Goal: Transaction & Acquisition: Register for event/course

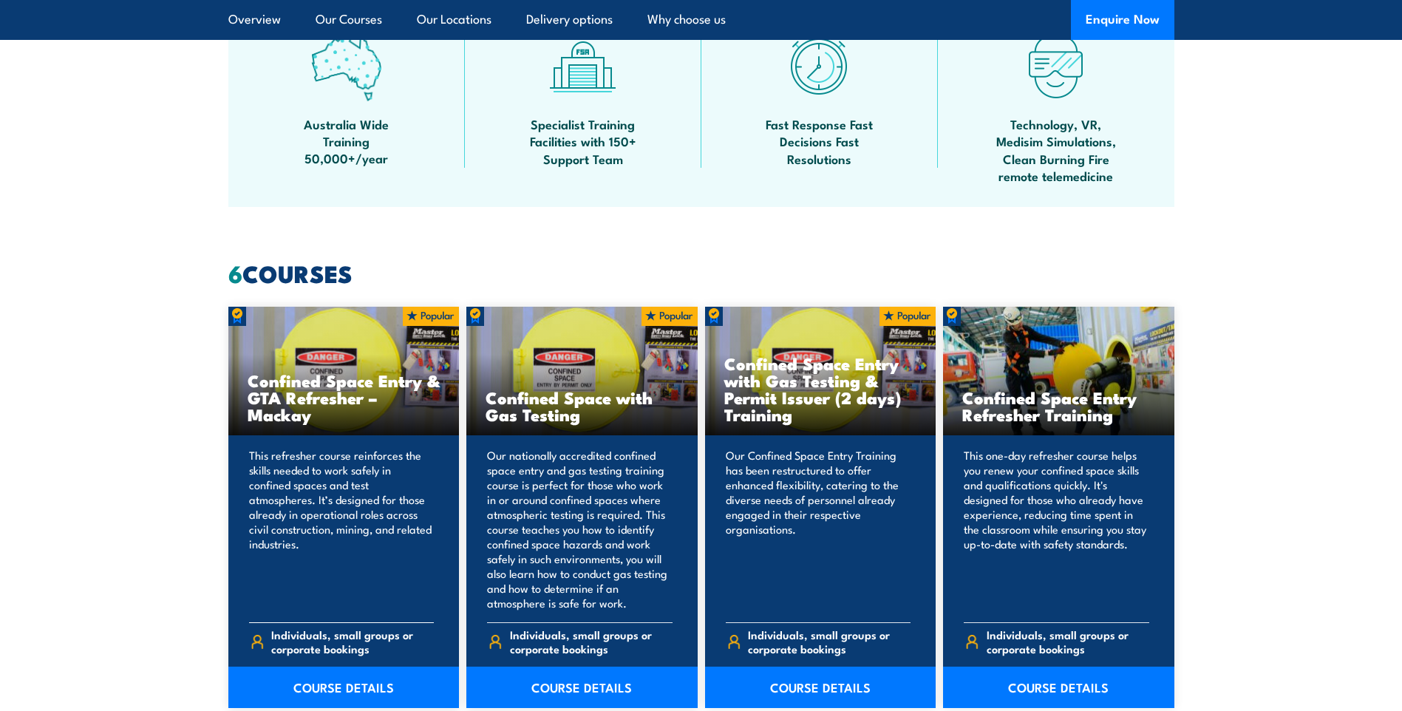
scroll to position [985, 0]
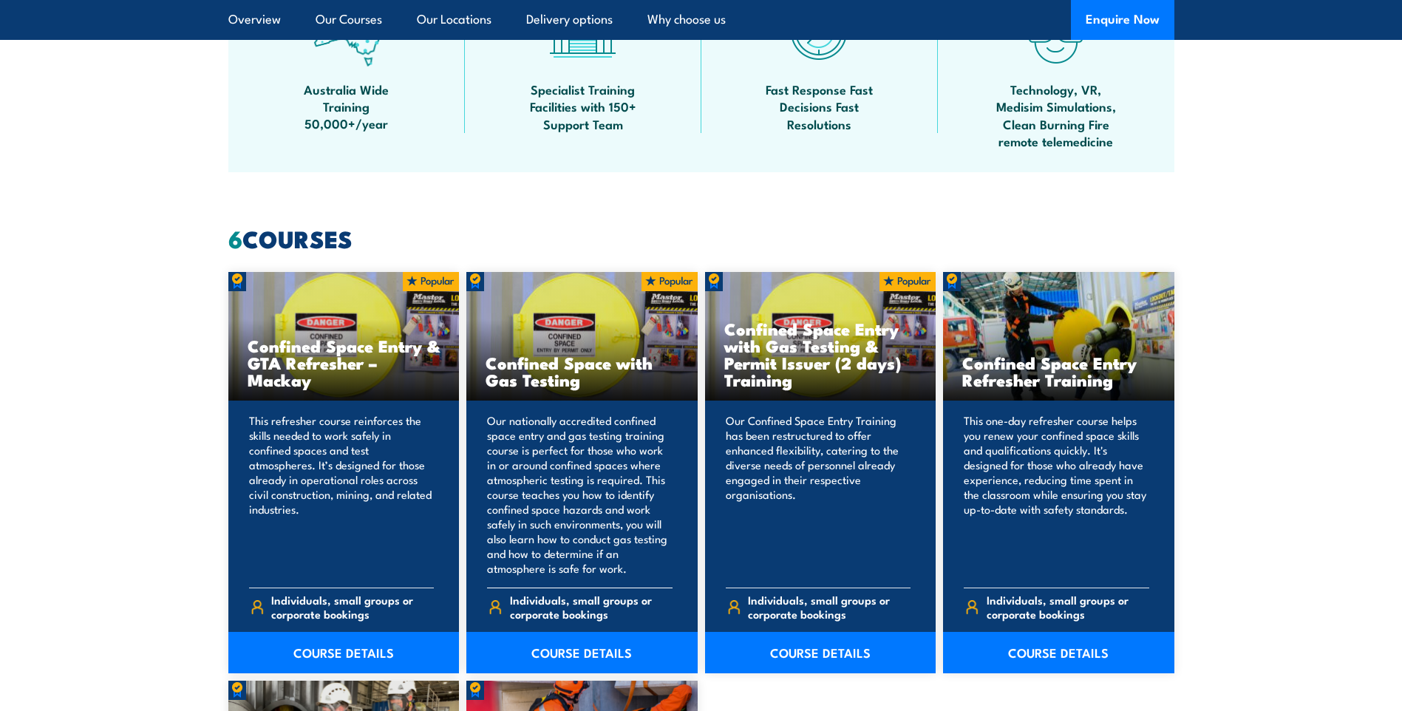
click at [544, 384] on h3 "Confined Space with Gas Testing" at bounding box center [581, 371] width 193 height 34
click at [561, 660] on link "COURSE DETAILS" at bounding box center [581, 652] width 231 height 41
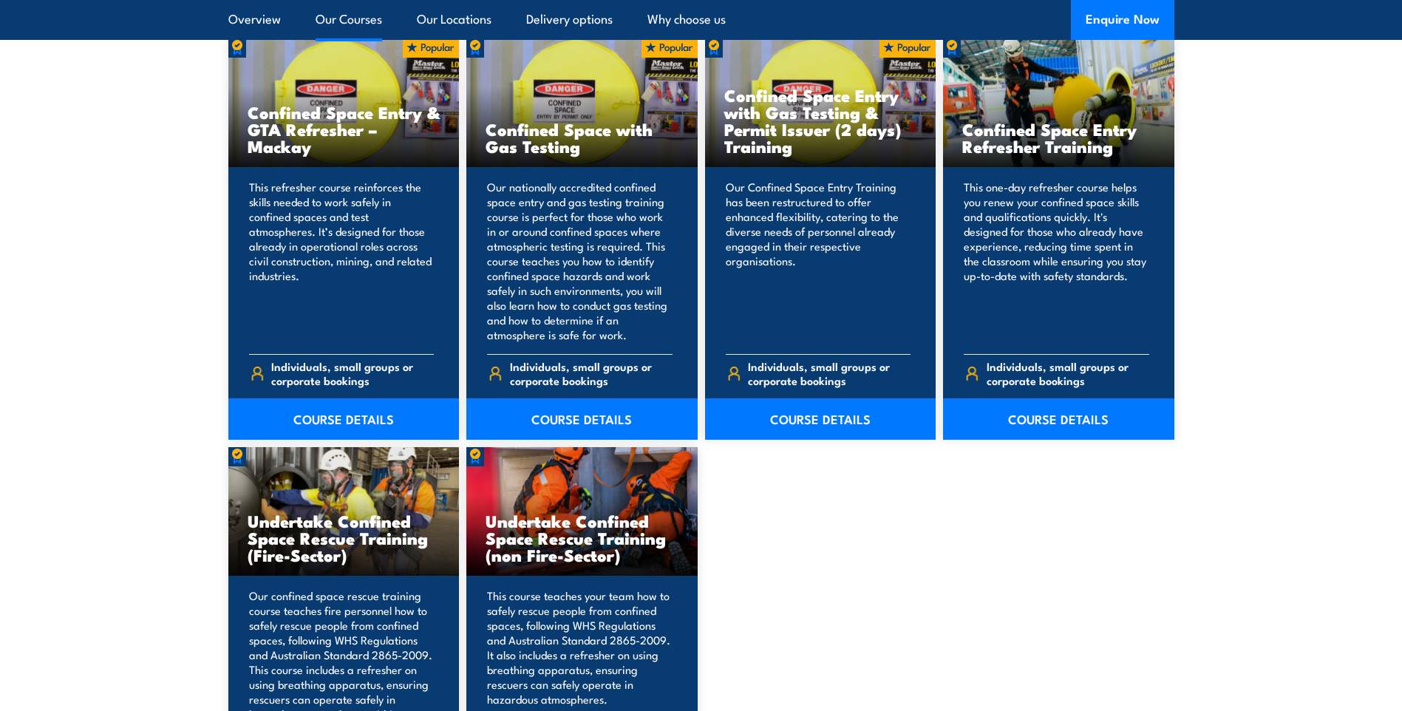
scroll to position [1232, 0]
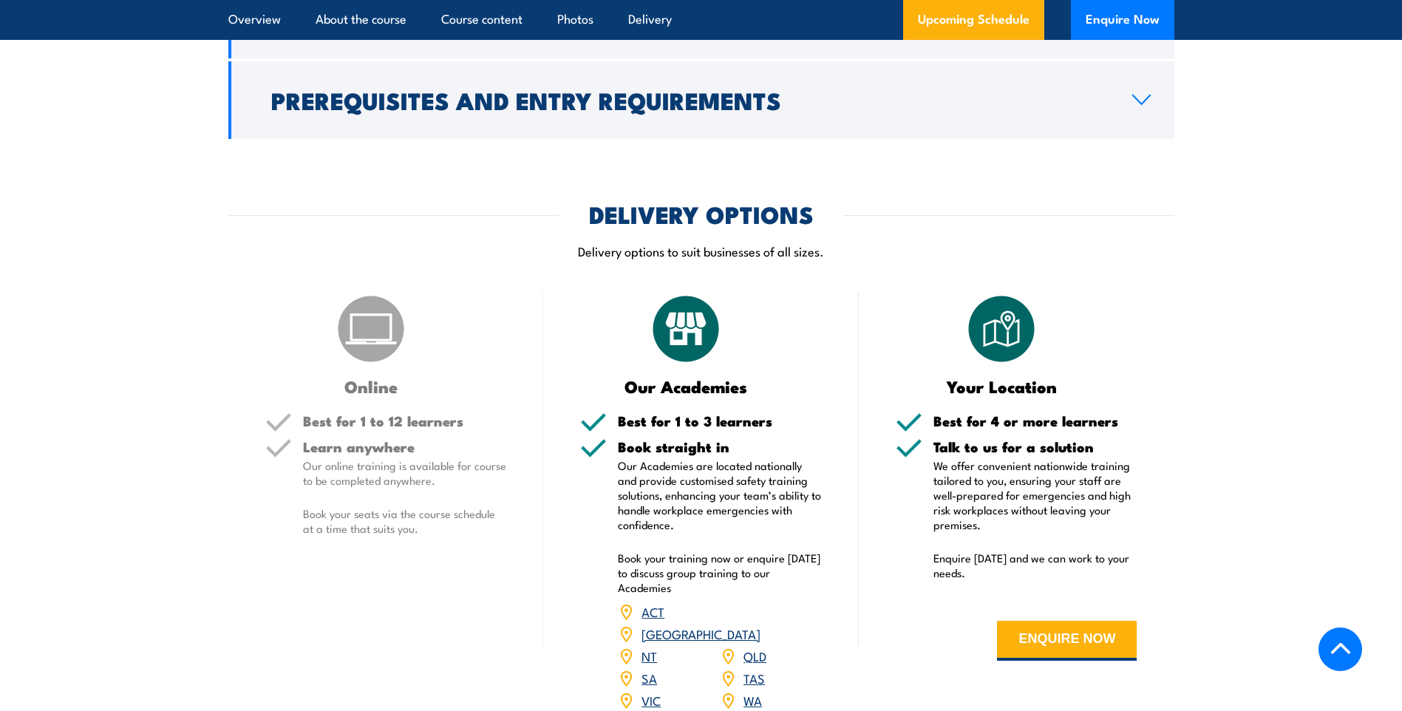
scroll to position [1971, 0]
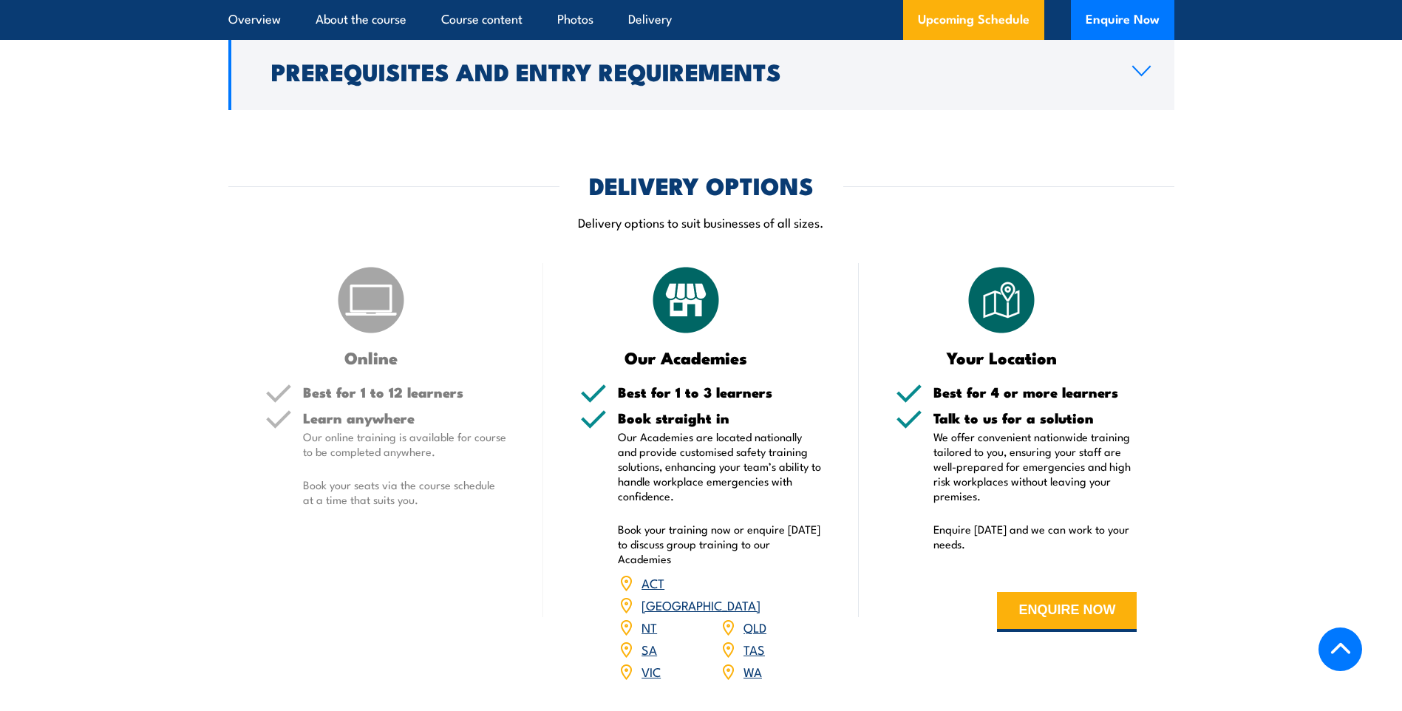
click at [757, 620] on link "QLD" at bounding box center [754, 627] width 23 height 18
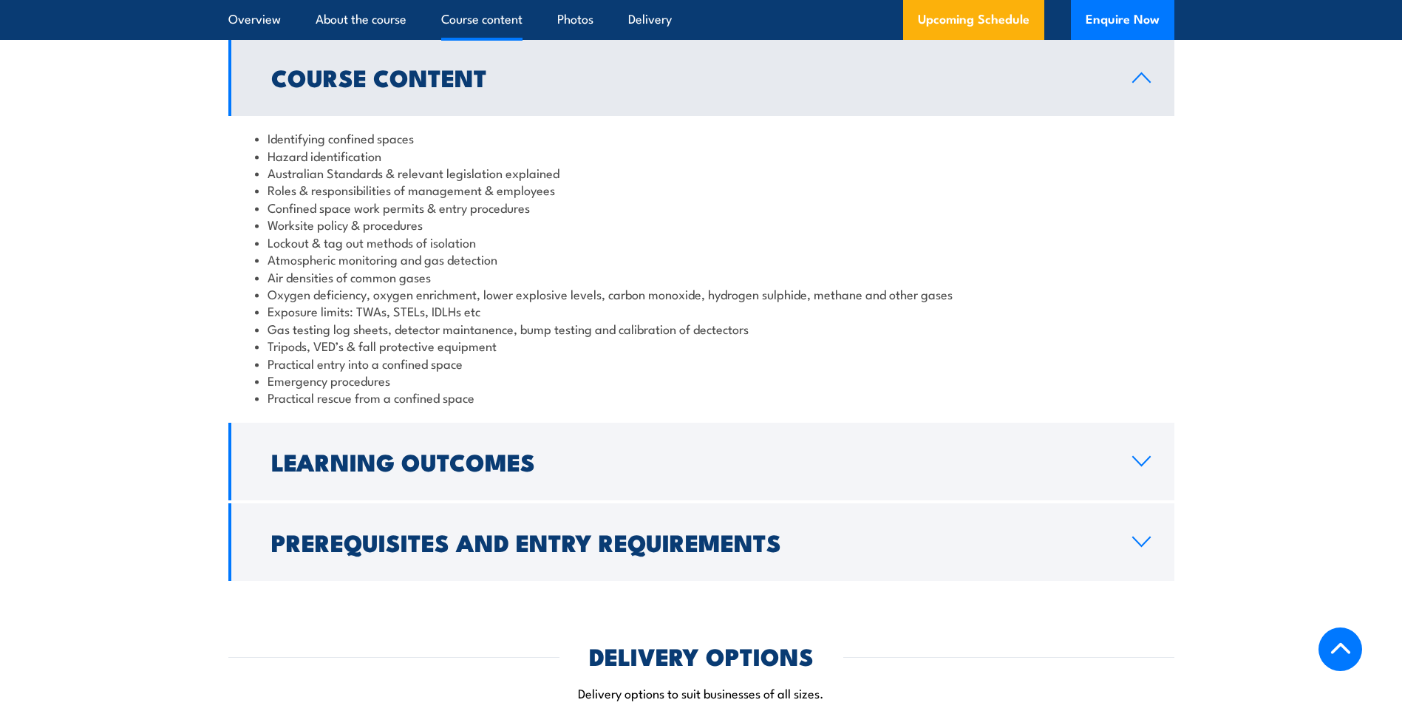
scroll to position [1746, 0]
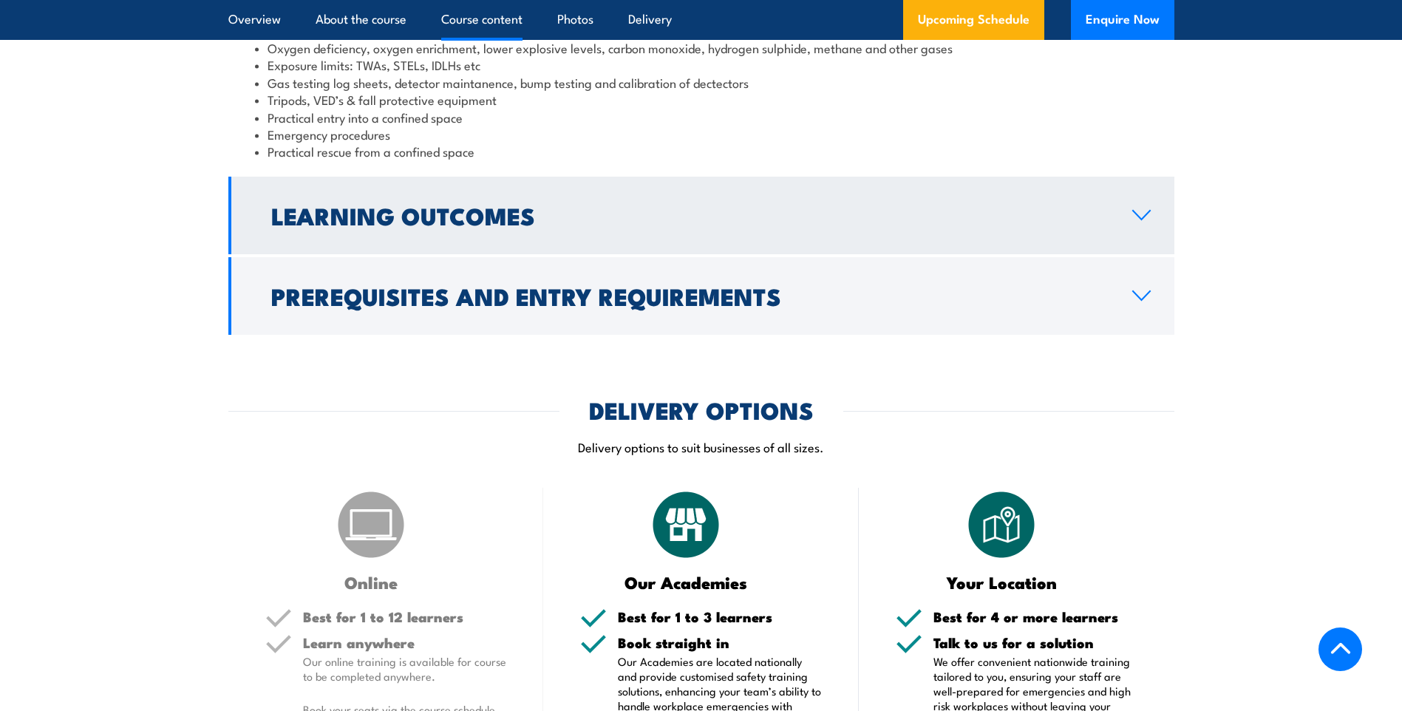
click at [374, 225] on h2 "Learning Outcomes" at bounding box center [689, 215] width 837 height 21
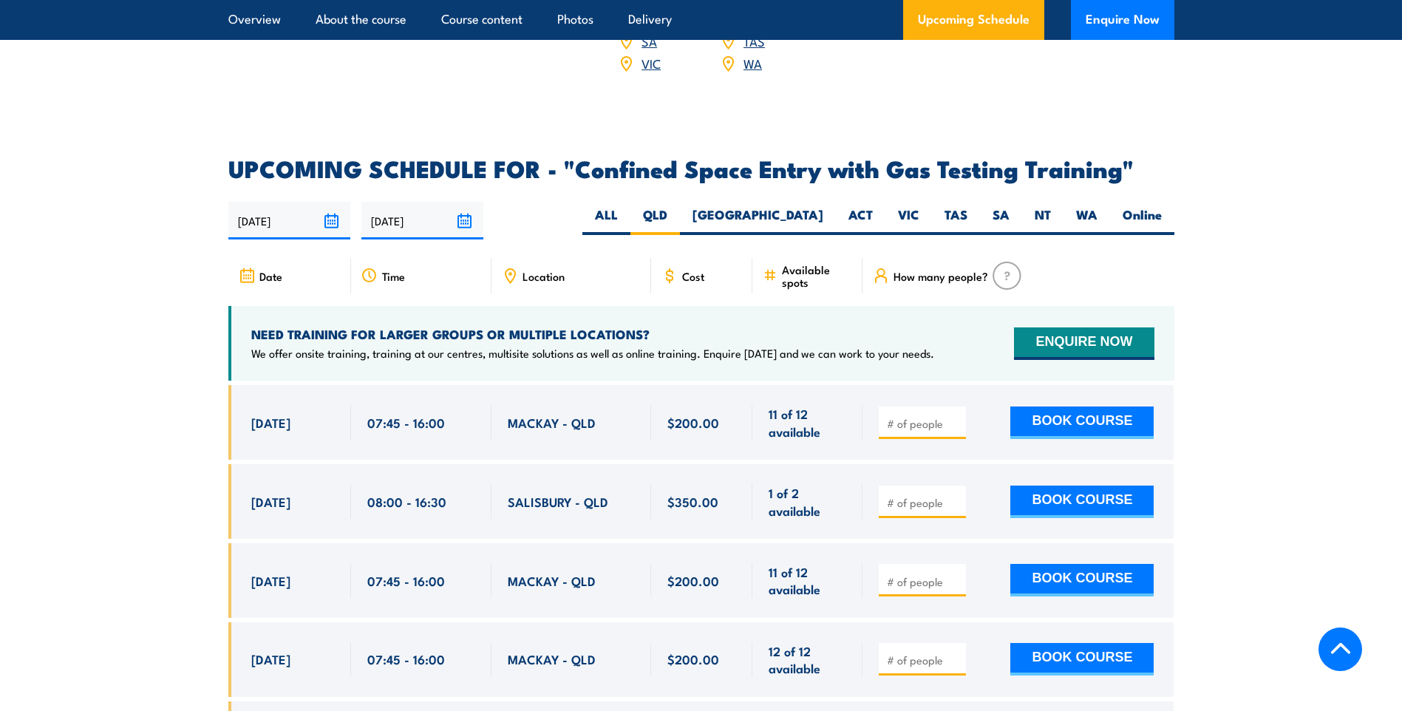
scroll to position [2410, 0]
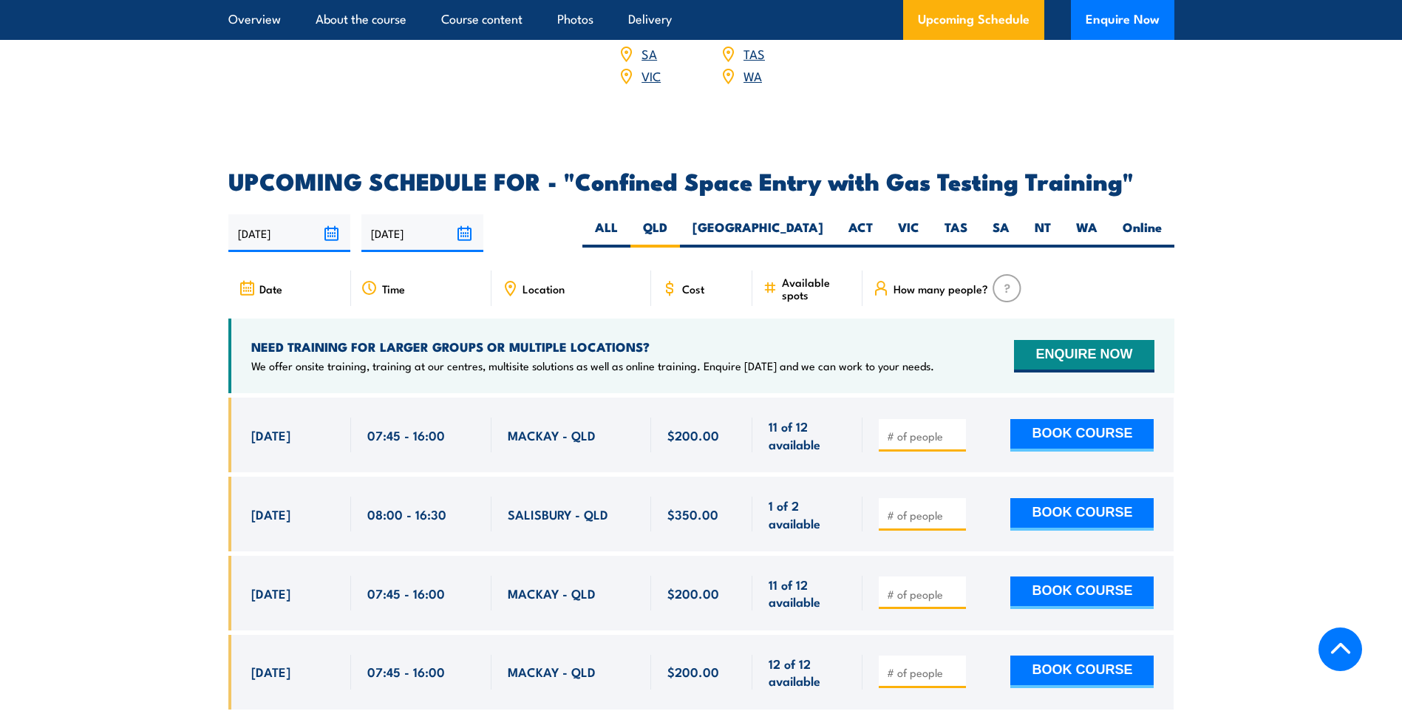
drag, startPoint x: 253, startPoint y: 508, endPoint x: 923, endPoint y: 517, distance: 669.5
click at [923, 517] on div "20 Oct, 2025, 08:00 - 08:00" at bounding box center [701, 514] width 946 height 75
click at [1301, 439] on section "UPCOMING SCHEDULE FOR - "Confined Space Entry with Gas Testing Training" 06/10/…" at bounding box center [701, 647] width 1402 height 955
click at [914, 515] on input "number" at bounding box center [924, 515] width 74 height 15
type input "1"
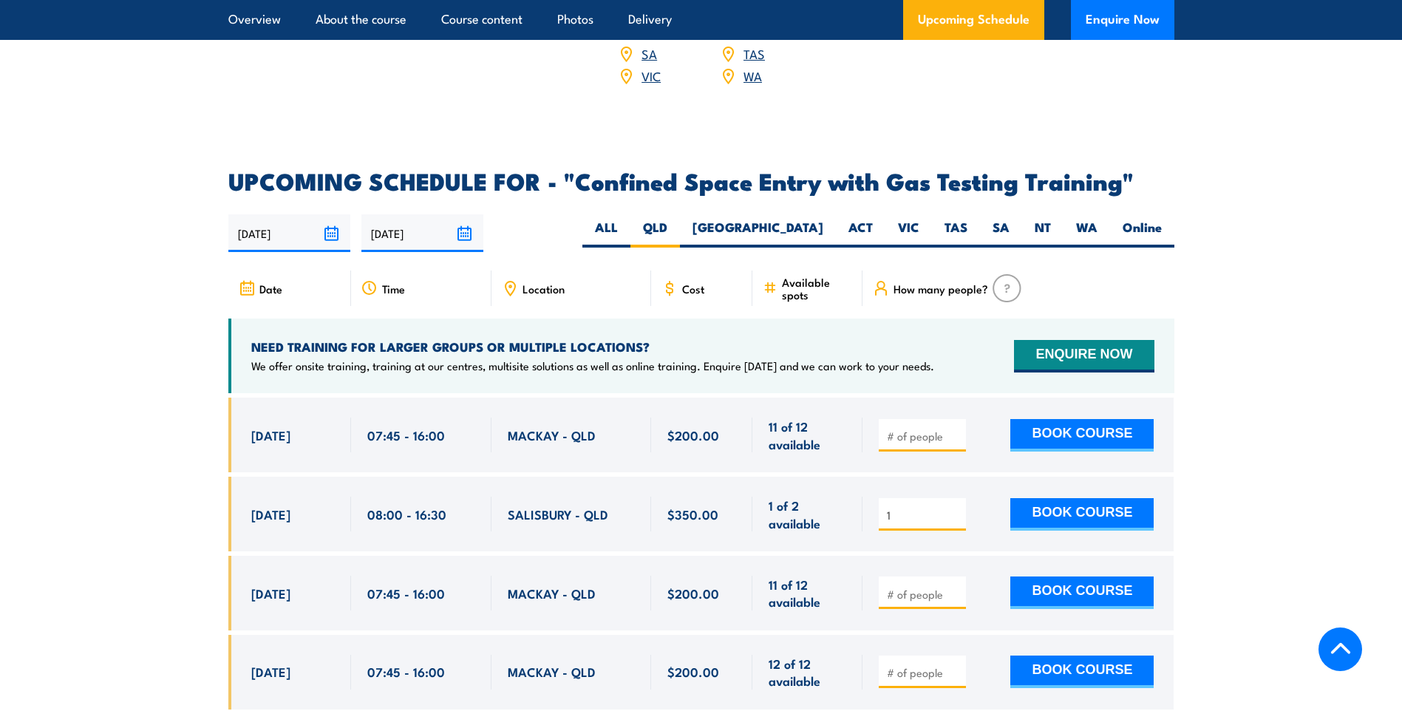
click at [952, 508] on input "1" at bounding box center [924, 515] width 74 height 15
click at [144, 478] on section "UPCOMING SCHEDULE FOR - "Confined Space Entry with Gas Testing Training" 06/10/…" at bounding box center [701, 647] width 1402 height 955
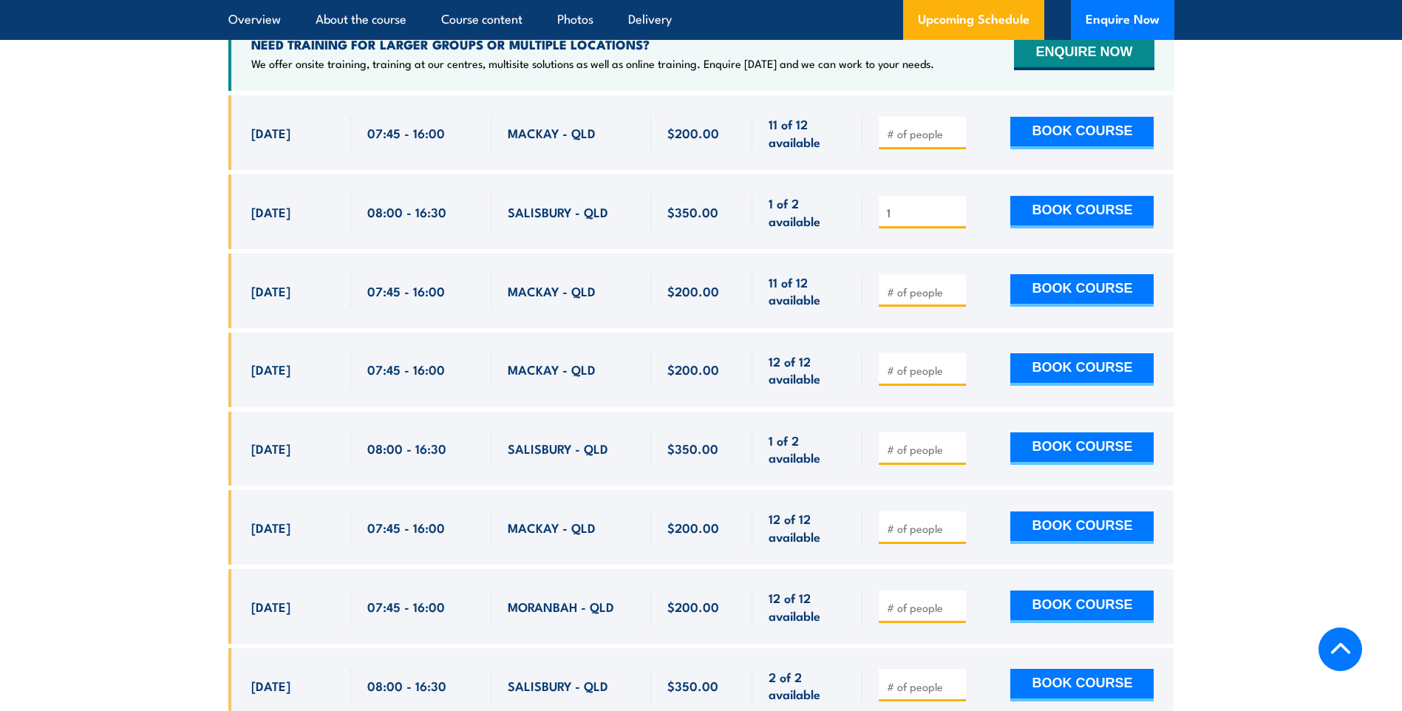
scroll to position [2466, 0]
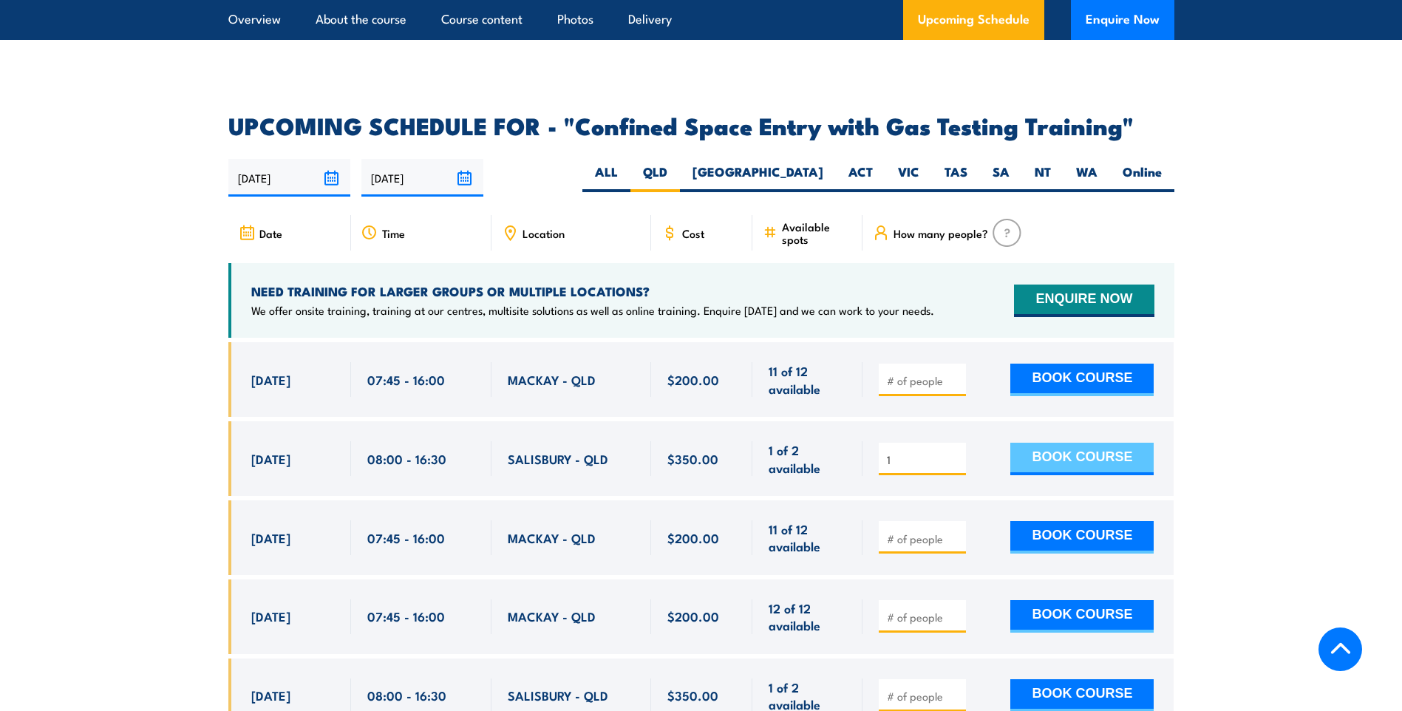
click at [1125, 463] on button "BOOK COURSE" at bounding box center [1081, 459] width 143 height 33
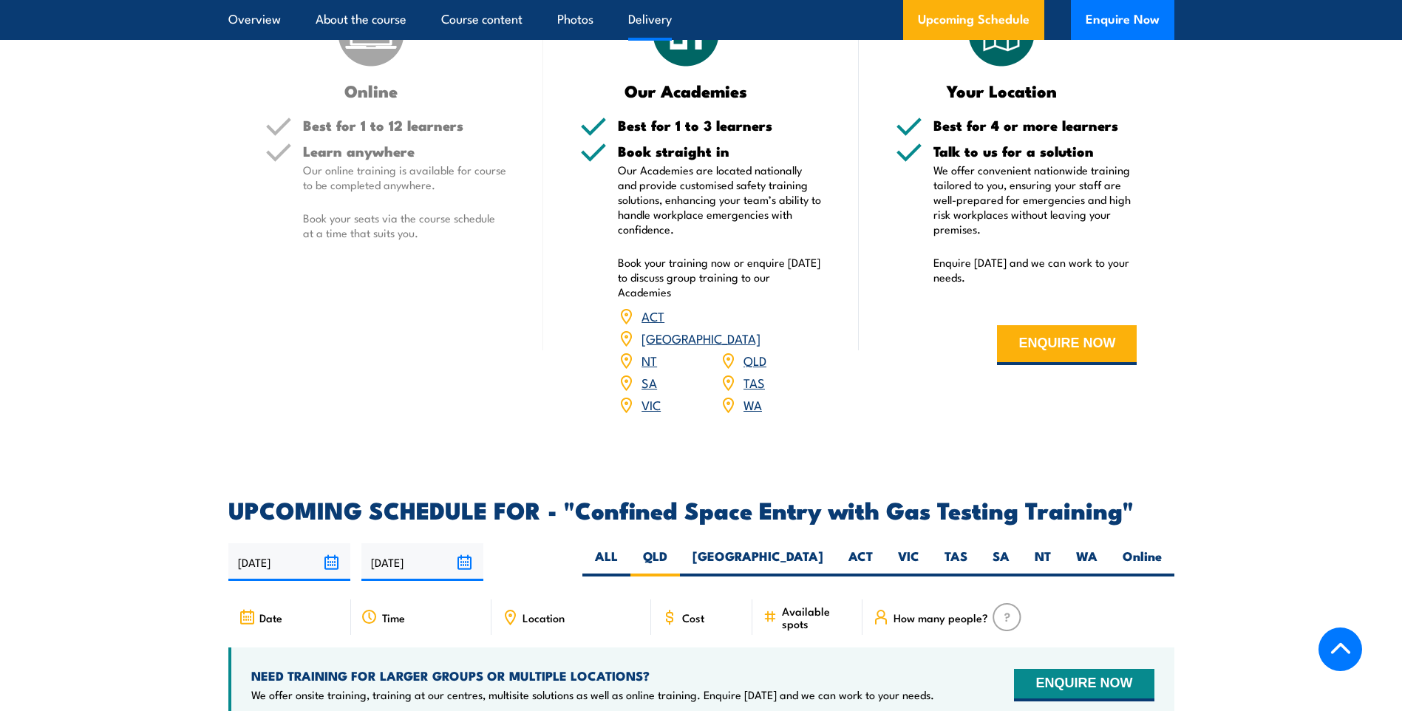
scroll to position [1974, 0]
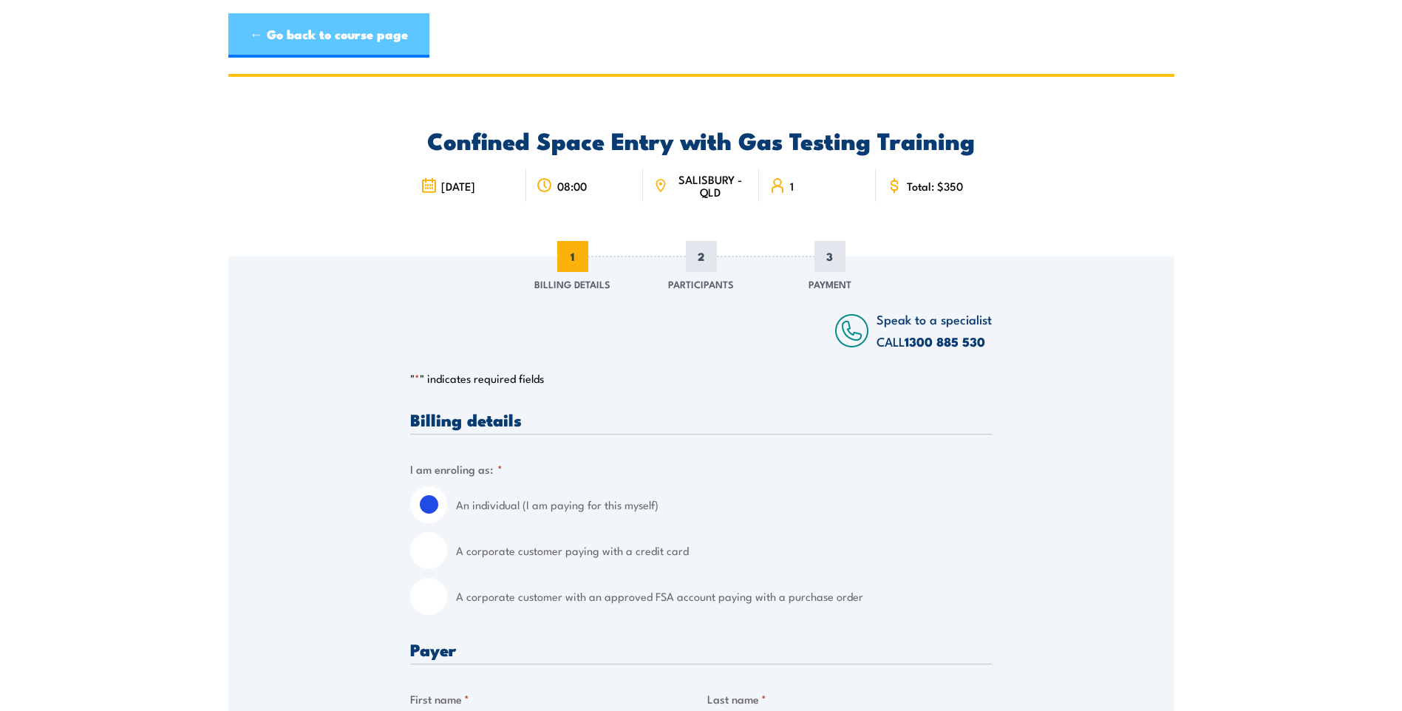
click at [285, 37] on link "← Go back to course page" at bounding box center [328, 35] width 201 height 44
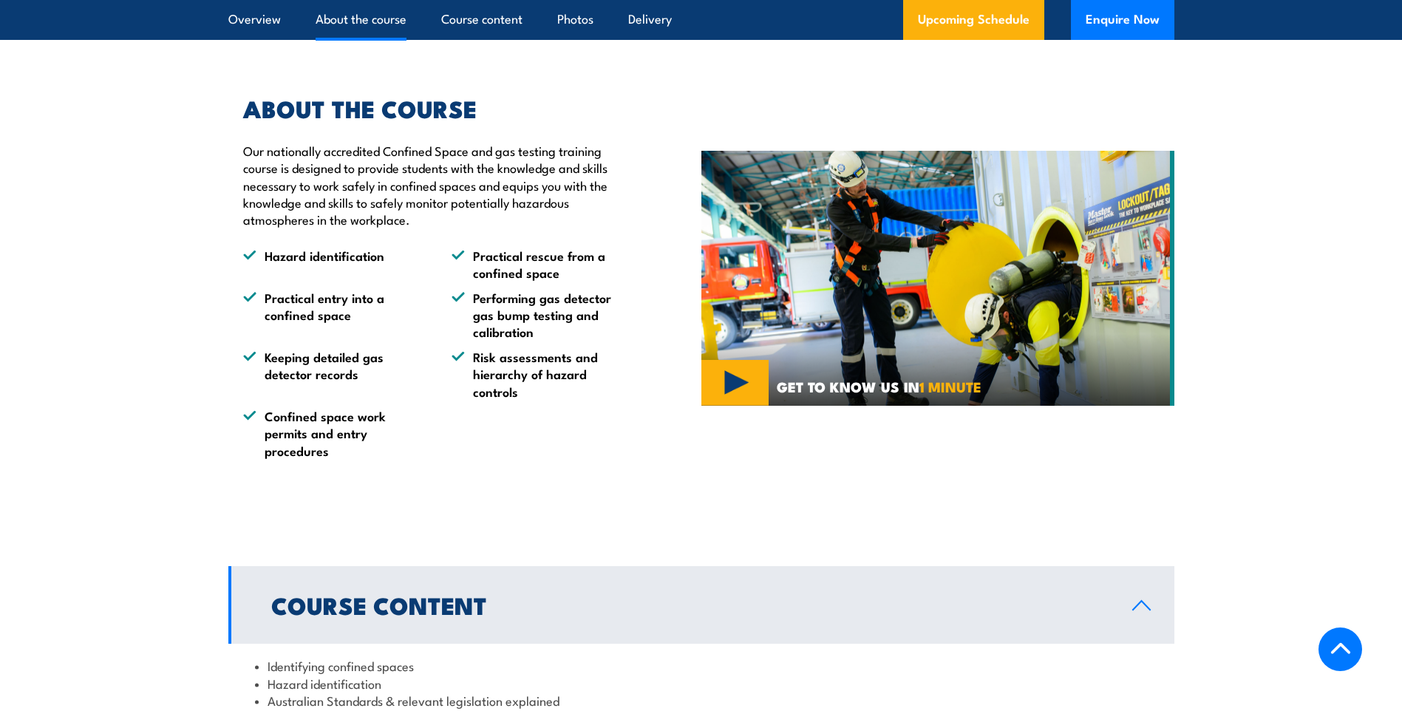
scroll to position [985, 0]
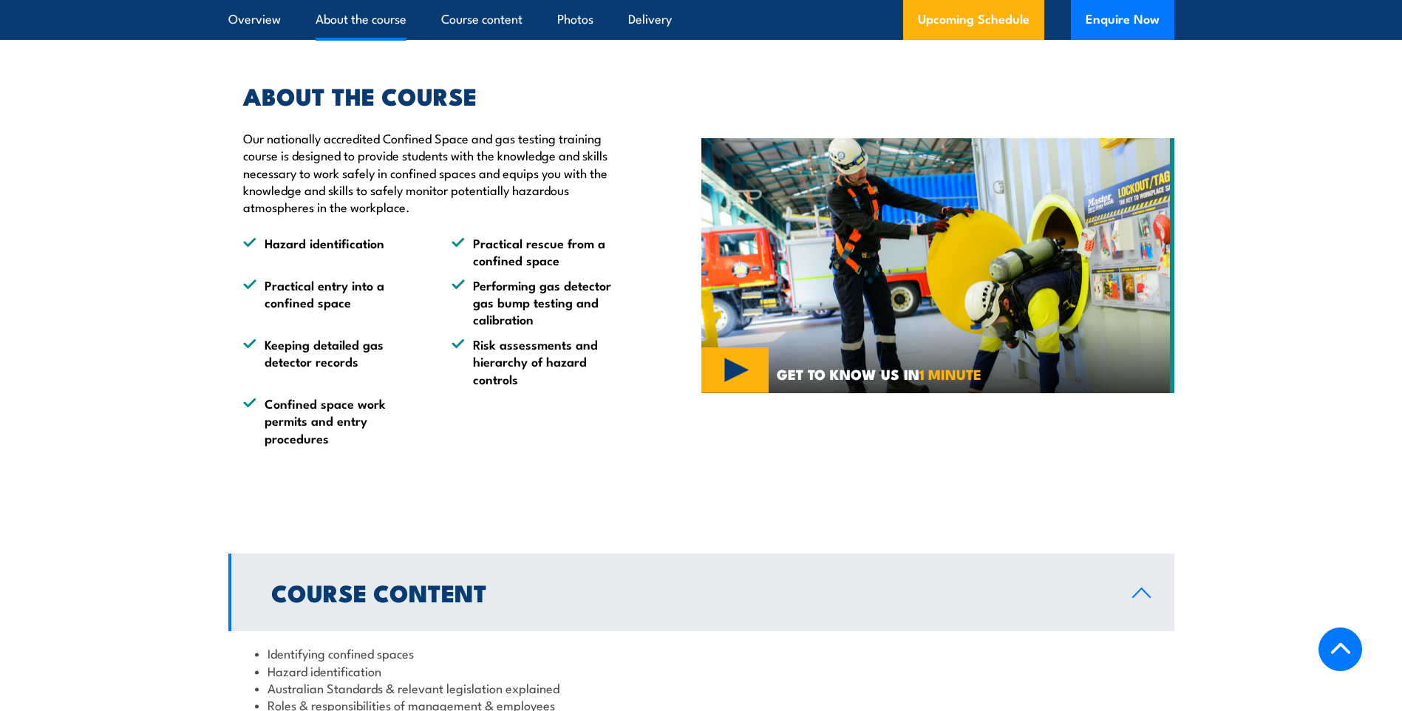
click at [749, 394] on img at bounding box center [937, 266] width 473 height 256
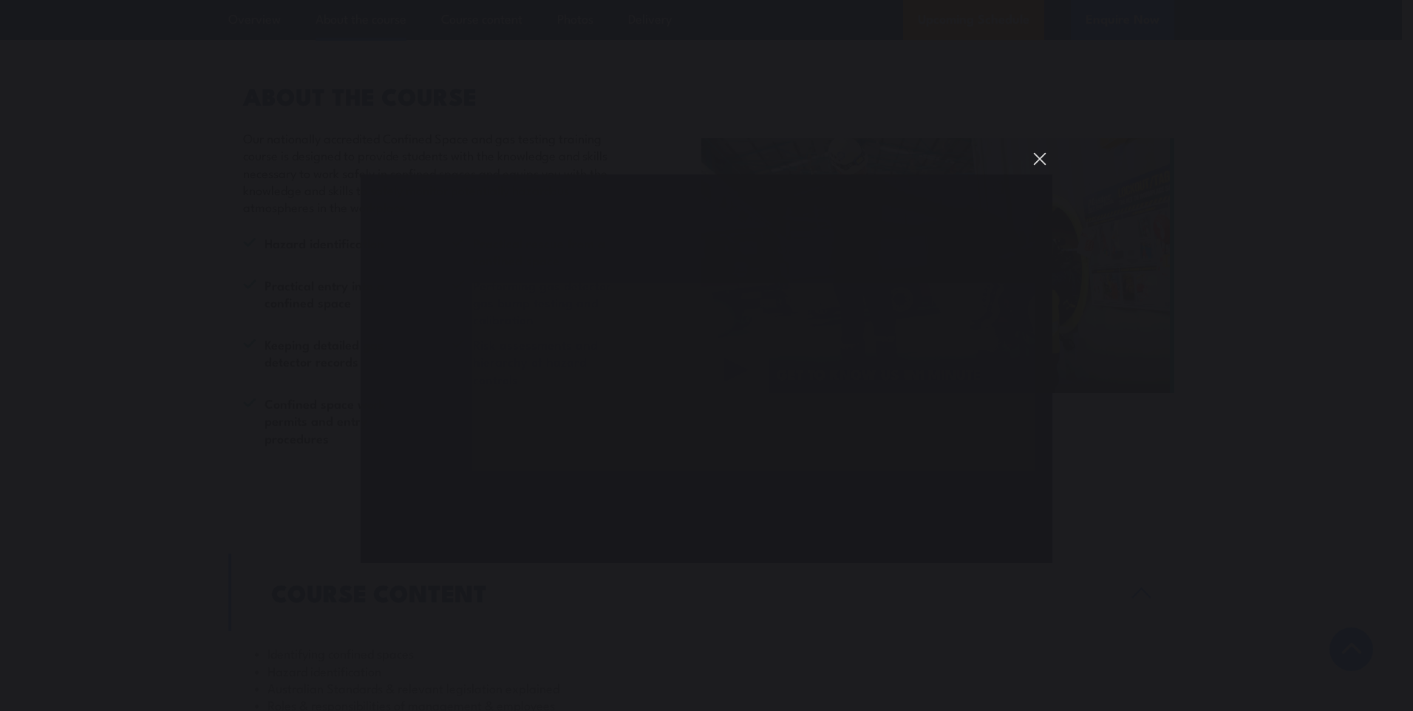
click at [1040, 163] on button "You can close this modal content with the ESC key" at bounding box center [1039, 158] width 25 height 25
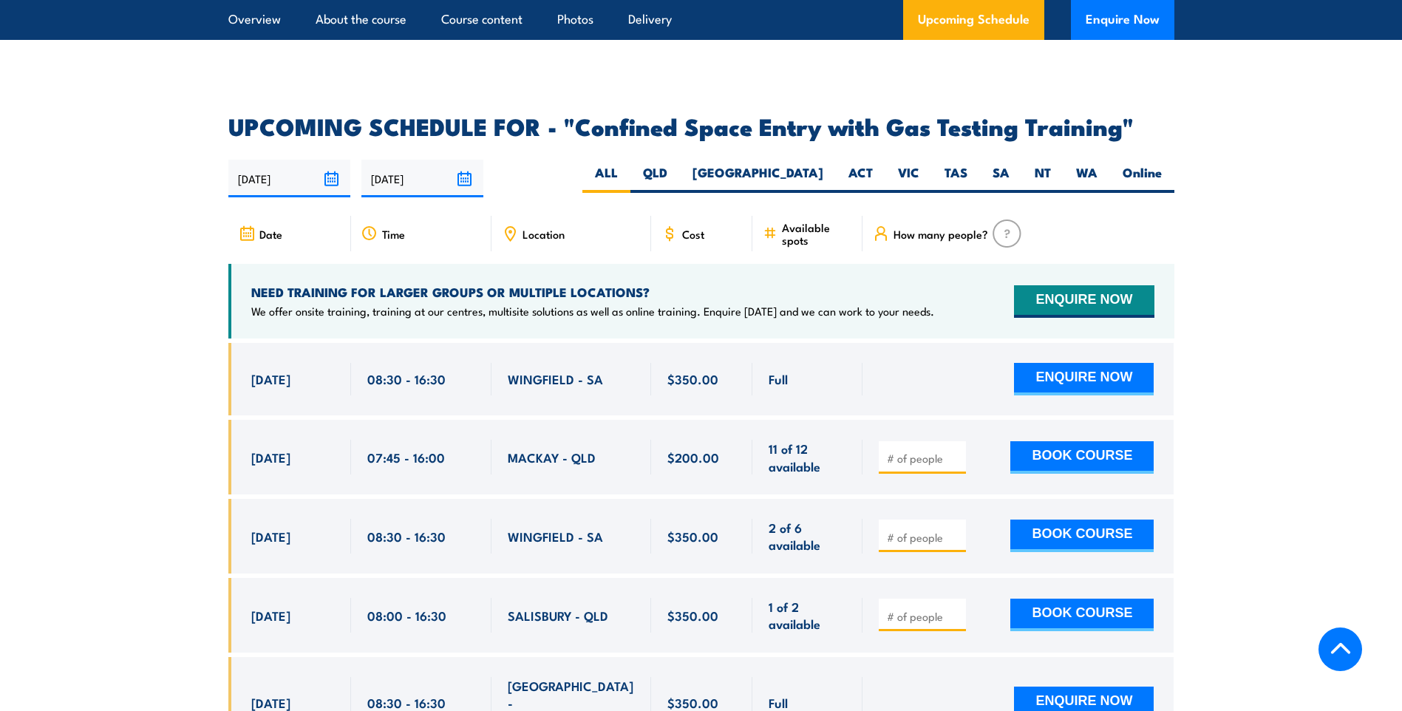
scroll to position [2868, 0]
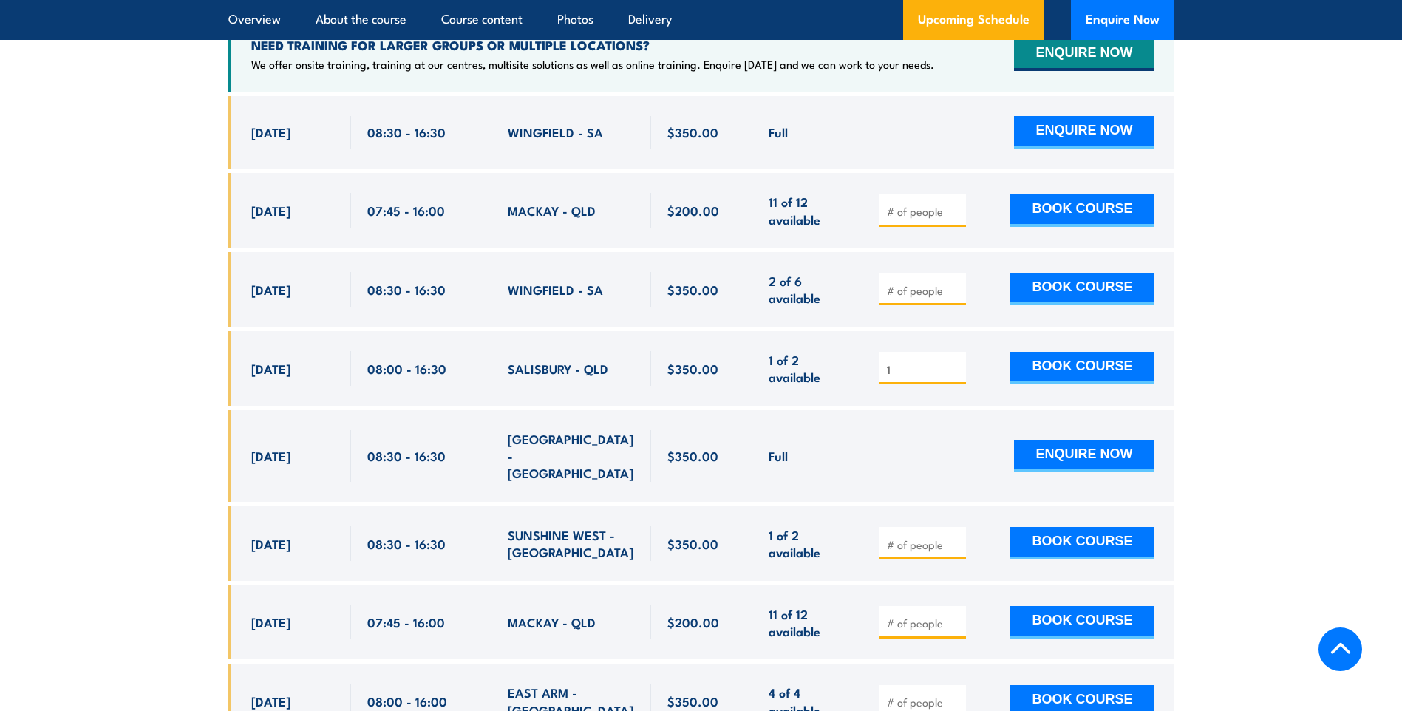
type input "1"
click at [955, 362] on input "1" at bounding box center [924, 369] width 74 height 15
click at [1054, 355] on button "BOOK COURSE" at bounding box center [1081, 368] width 143 height 33
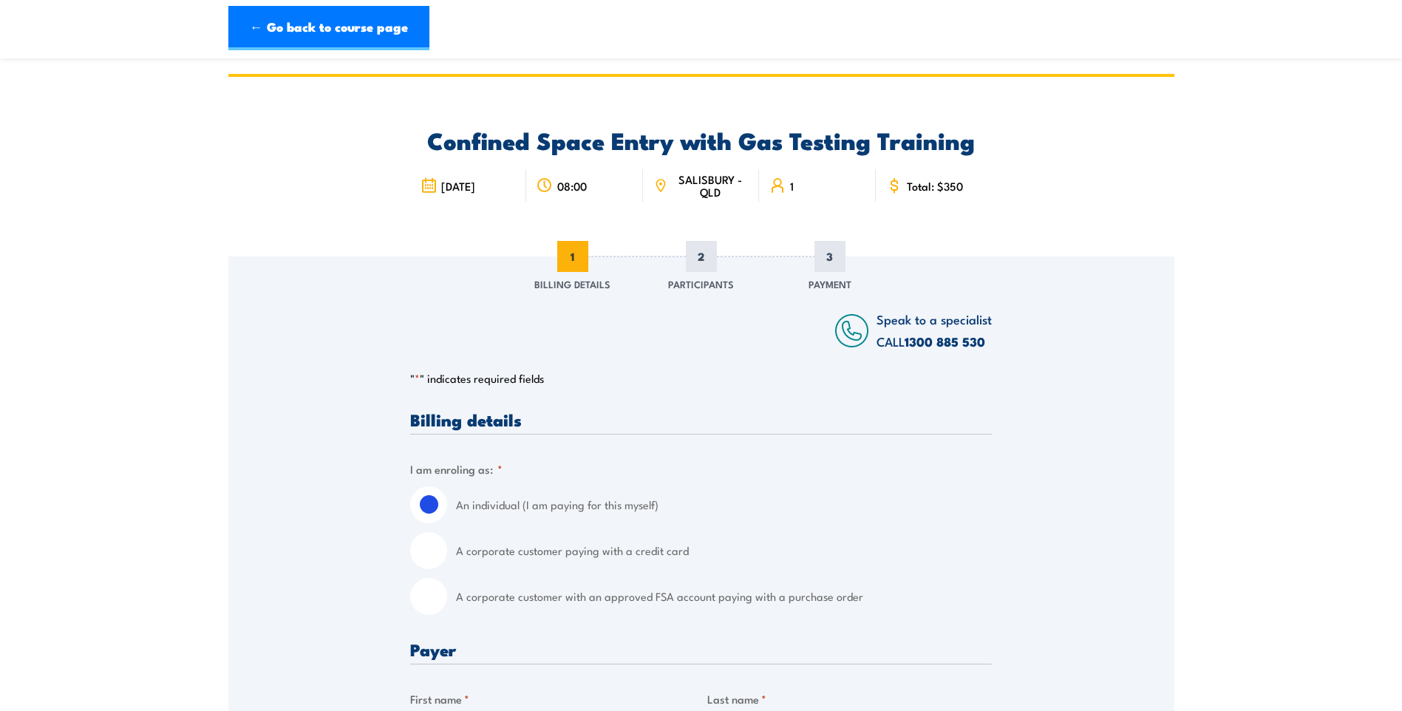
scroll to position [246, 0]
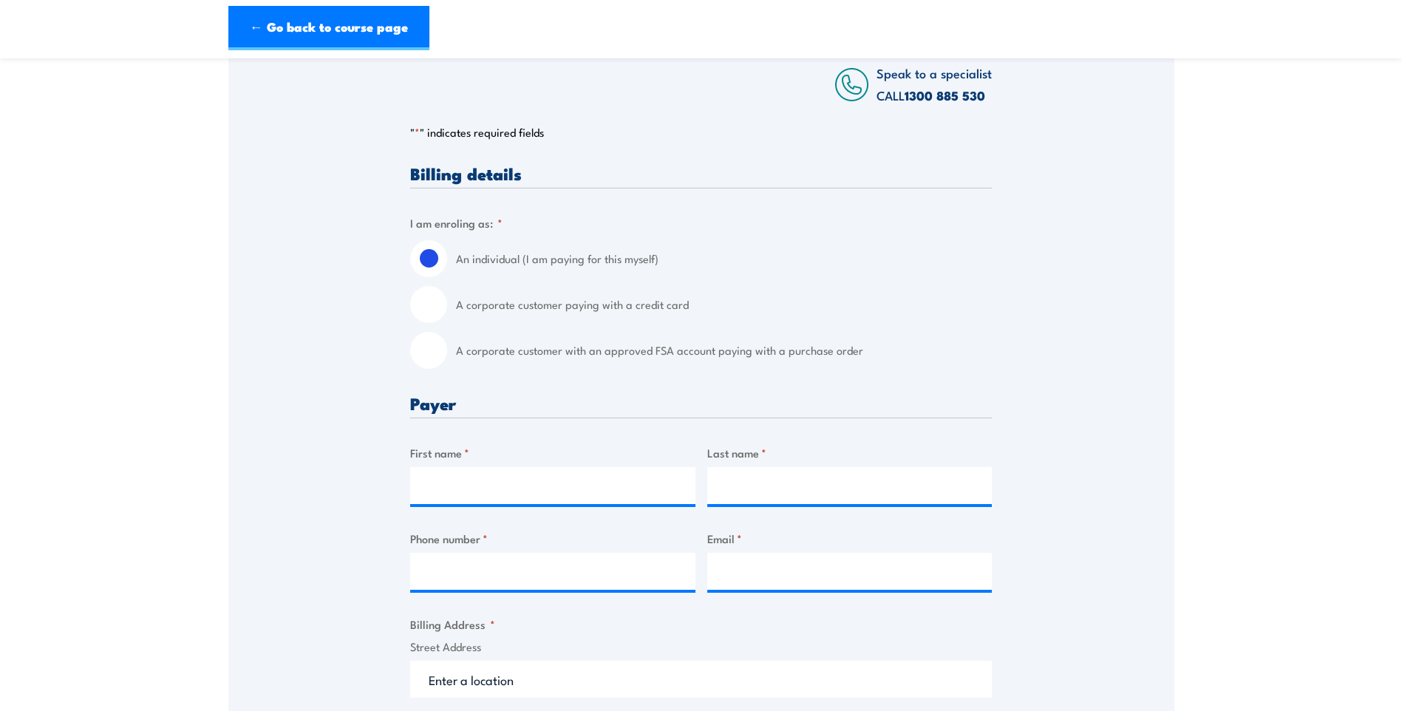
click at [427, 316] on input "A corporate customer paying with a credit card" at bounding box center [428, 304] width 37 height 37
radio input "true"
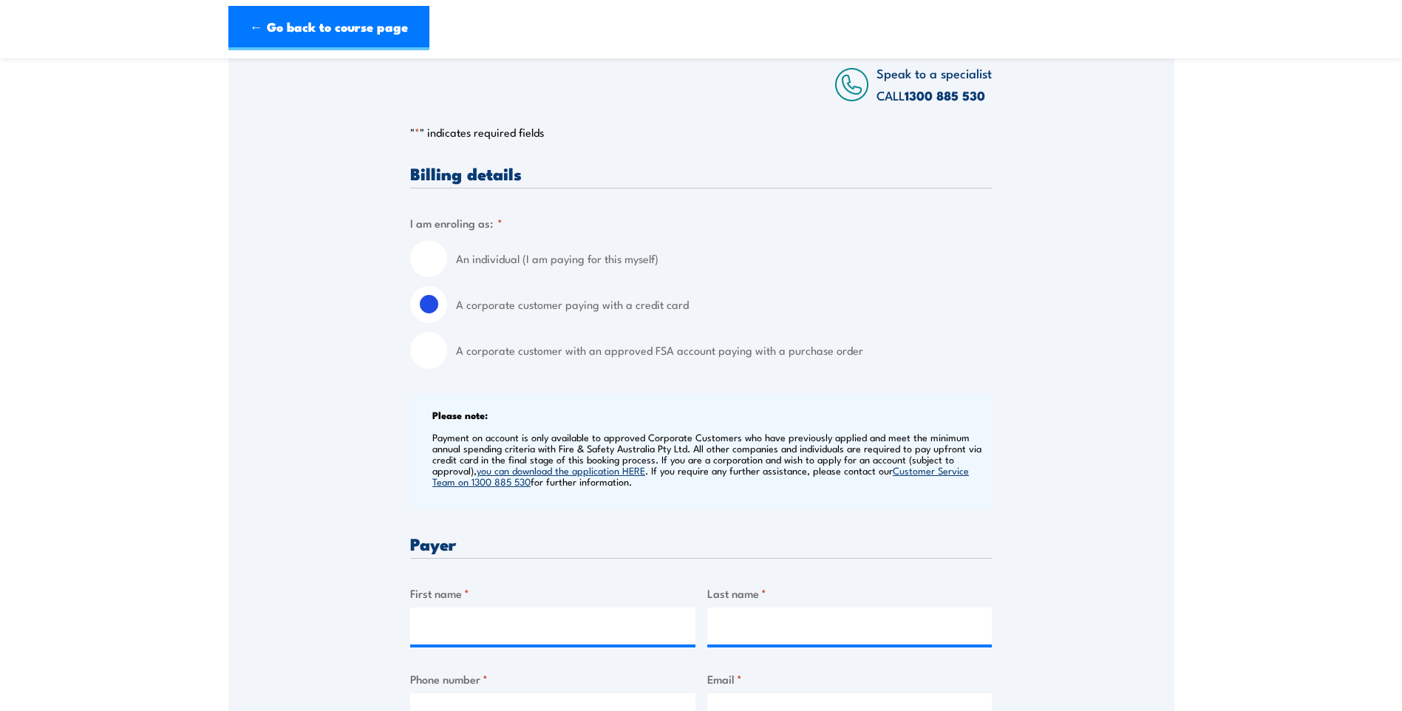
click at [432, 263] on input "An individual (I am paying for this myself)" at bounding box center [428, 258] width 37 height 37
radio input "true"
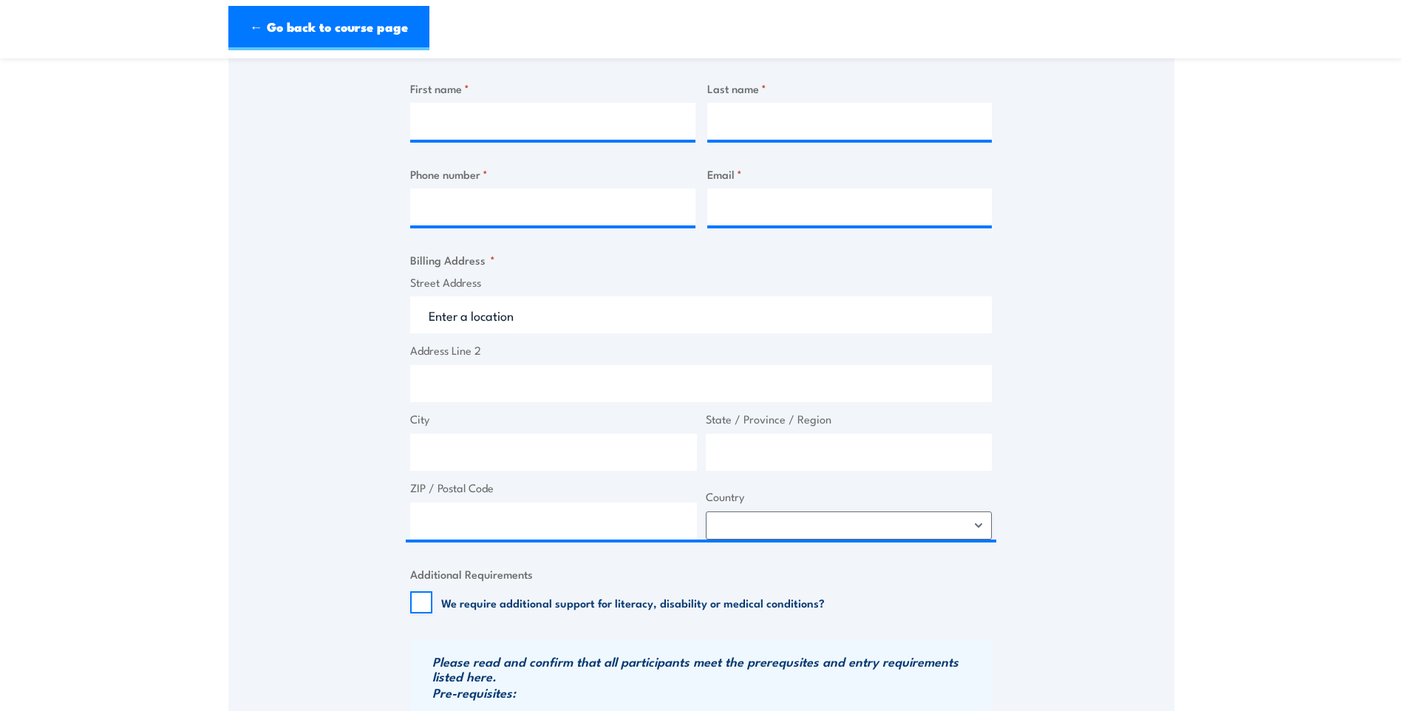
scroll to position [493, 0]
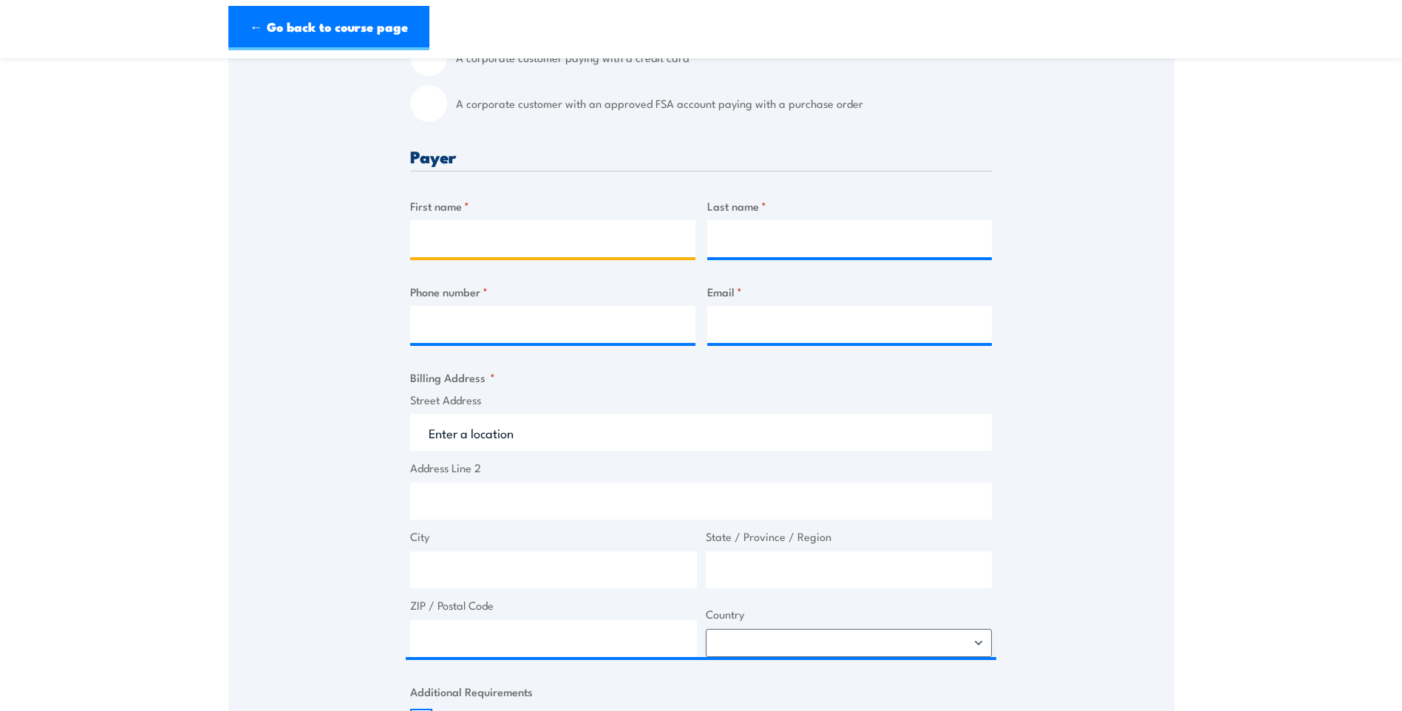
click at [454, 237] on input "First name *" at bounding box center [552, 238] width 285 height 37
type input "Liam"
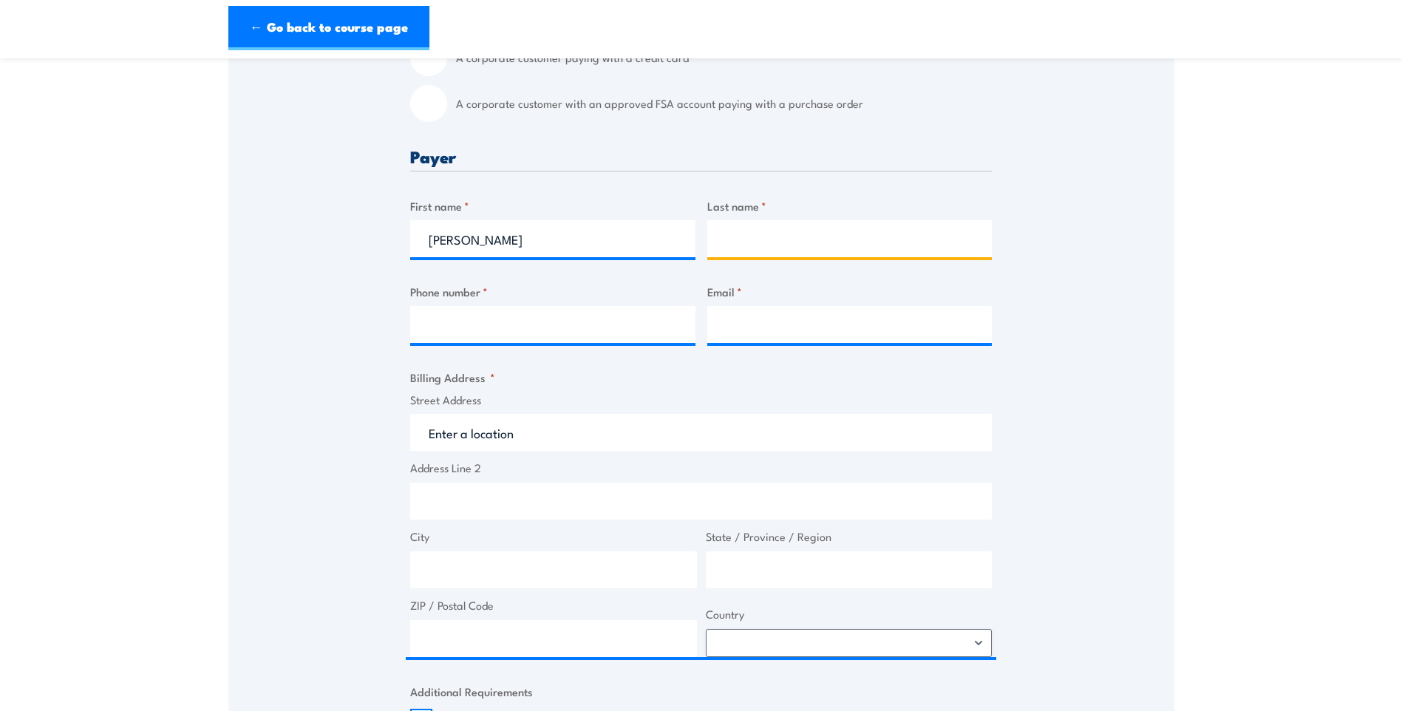
type input "Suddes"
type input "0477835732"
type input "liam.suddes@vivaenergy.com.au"
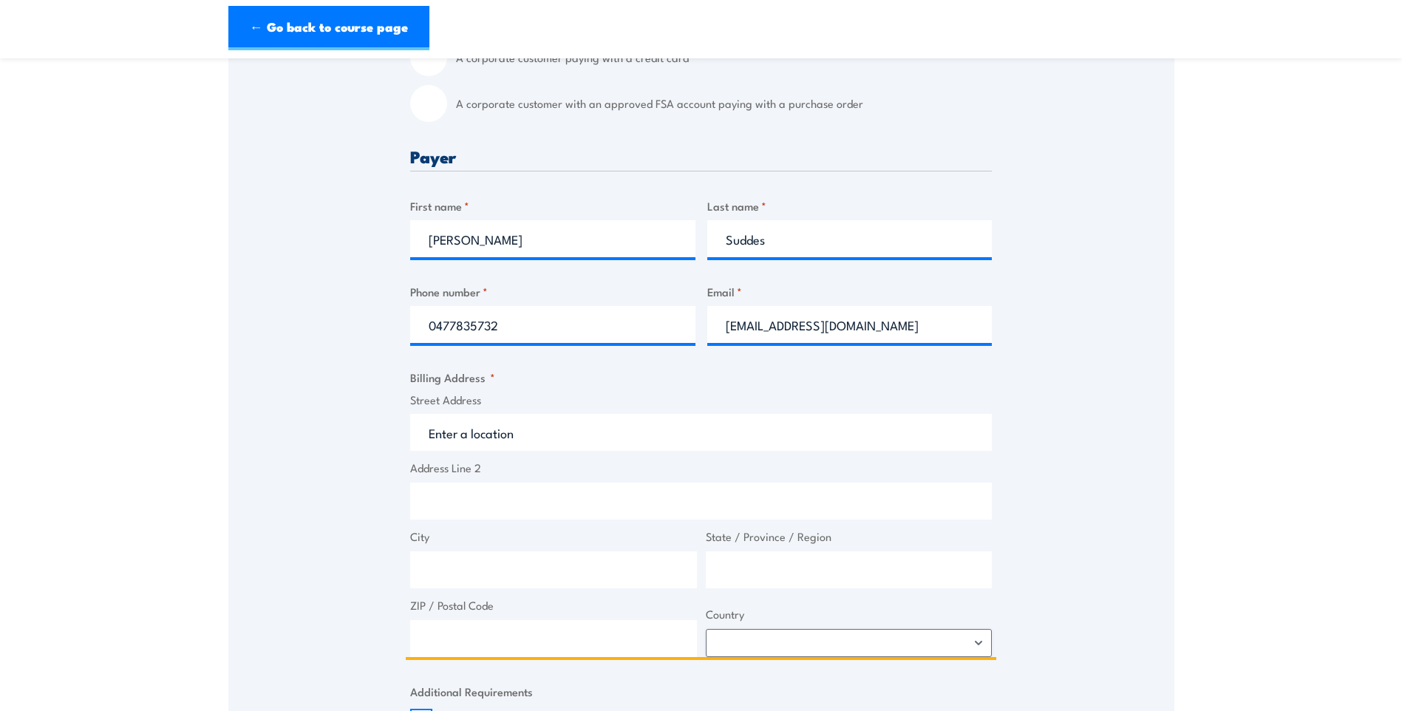
click at [576, 441] on input "Street Address" at bounding box center [701, 432] width 582 height 37
click at [497, 431] on input "Street Address" at bounding box center [701, 432] width 582 height 37
paste input "16/720 Bourke St, Docklands VIC 3008"
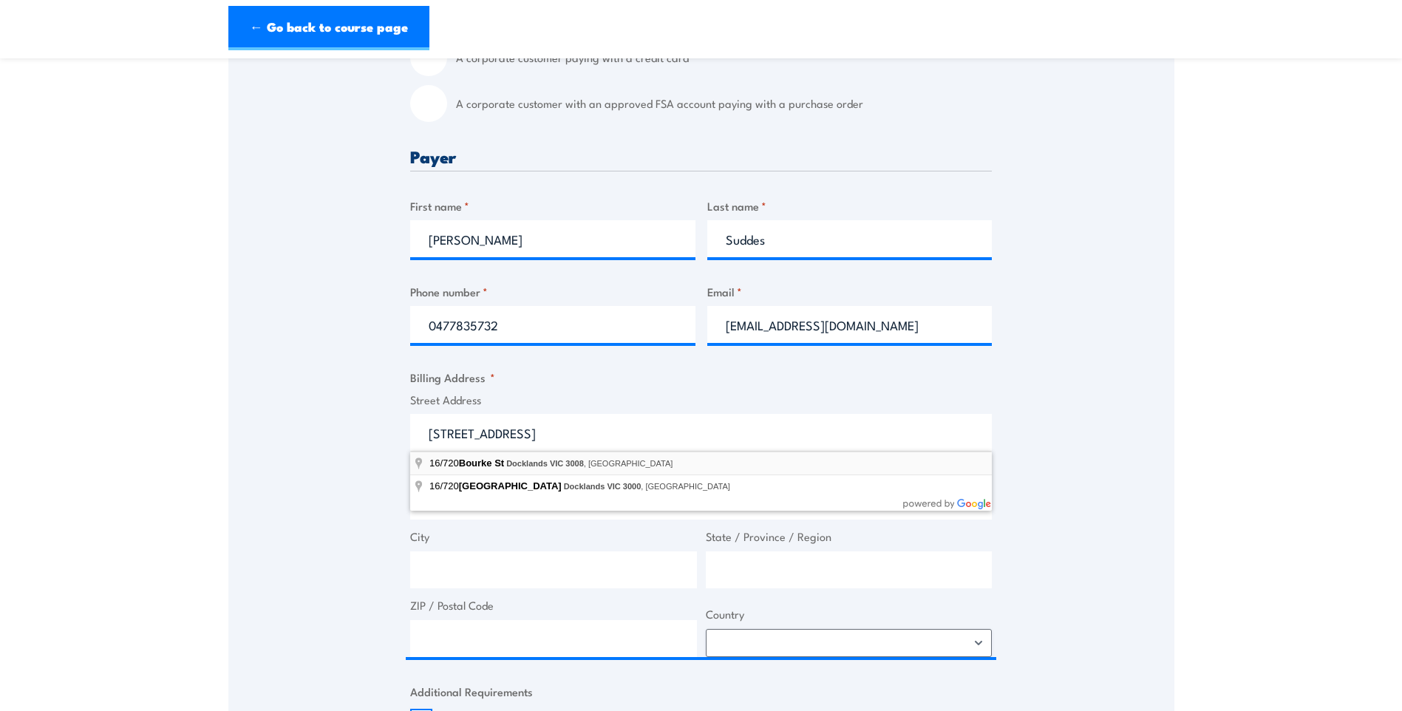
type input "16/720 Bourke St, Docklands VIC 3008, Australia"
type input "720 Bourke St"
type input "Docklands"
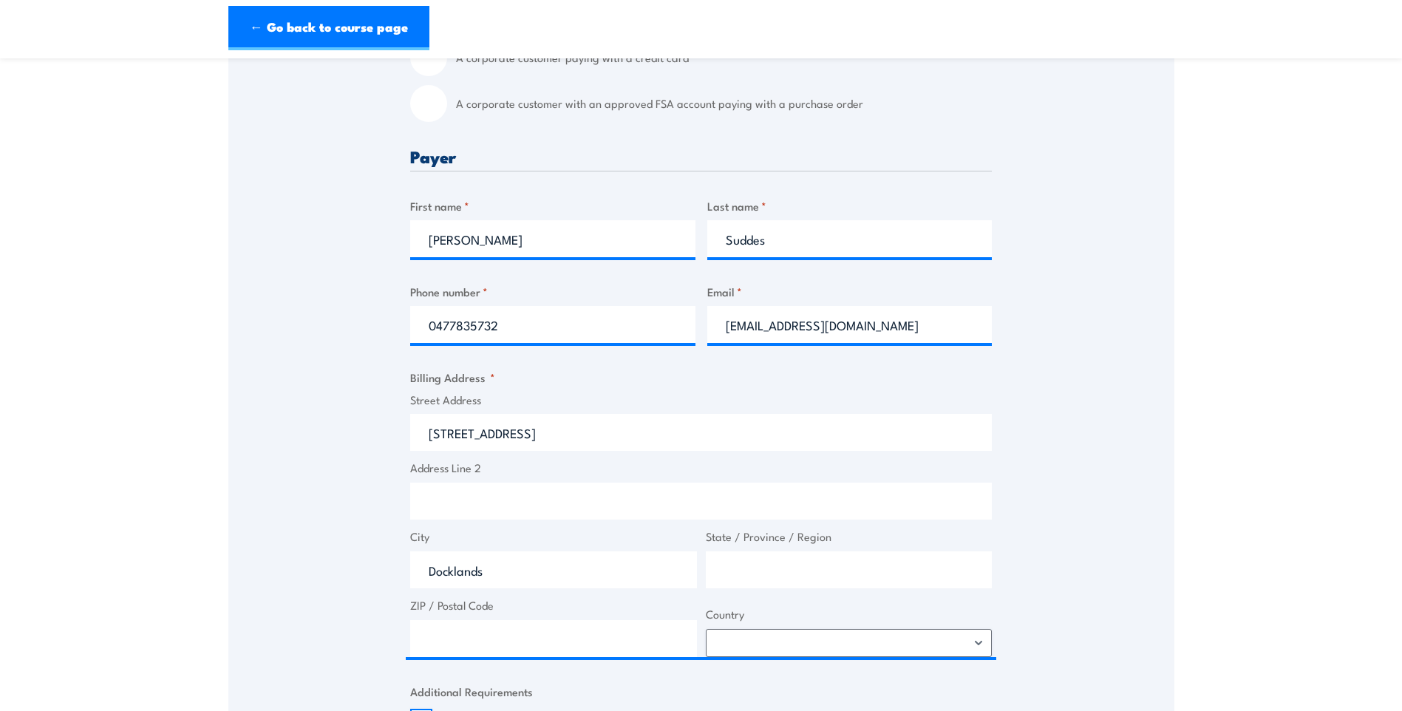
type input "Victoria"
type input "3008"
select select "Australia"
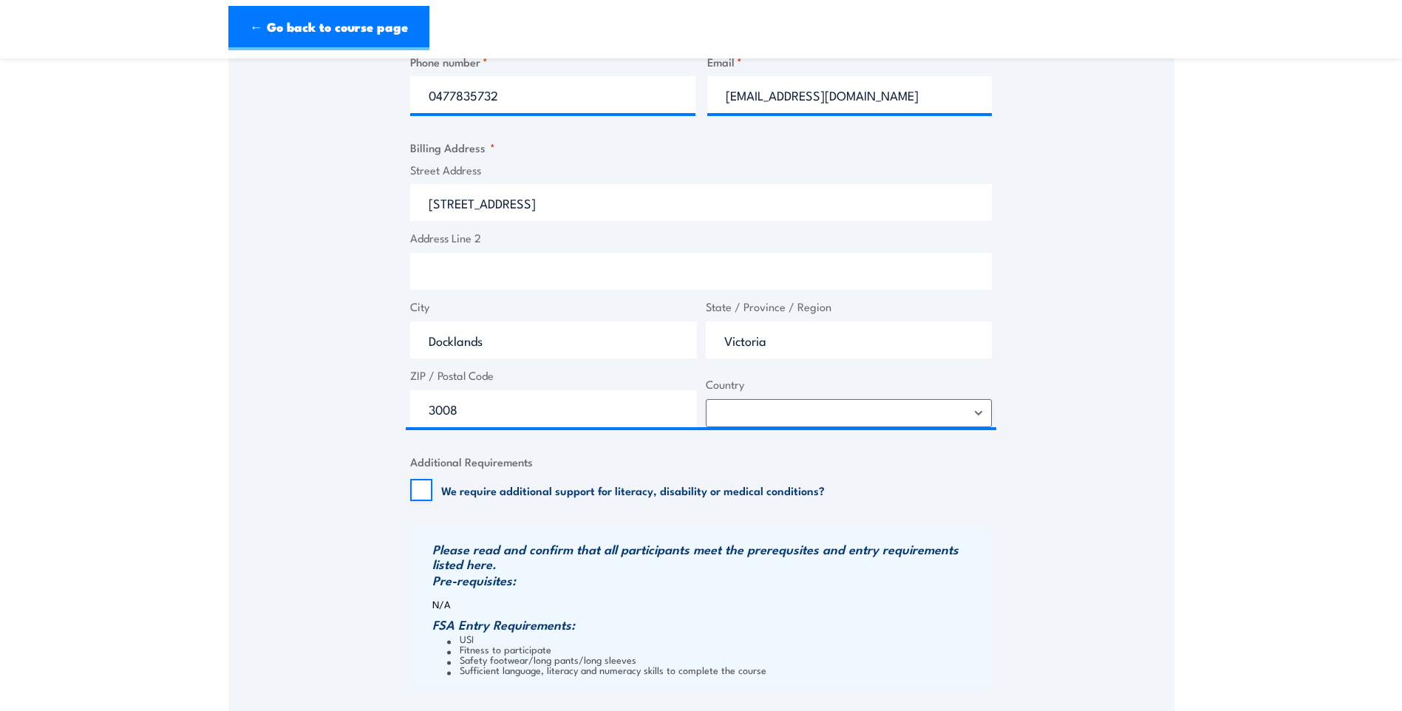
scroll to position [985, 0]
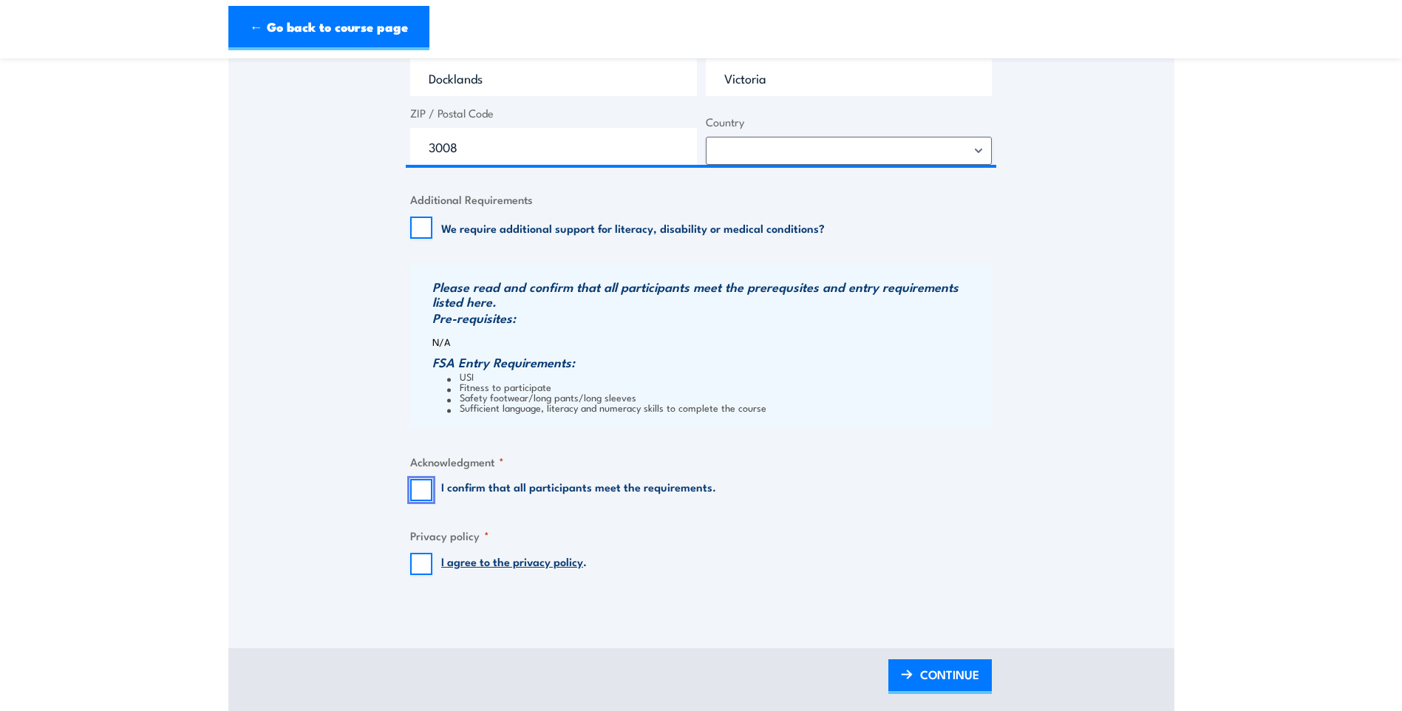
click at [418, 490] on input "I confirm that all participants meet the requirements." at bounding box center [421, 490] width 22 height 22
checkbox input "true"
click at [432, 565] on input "I agree to the privacy policy ." at bounding box center [421, 564] width 22 height 22
checkbox input "true"
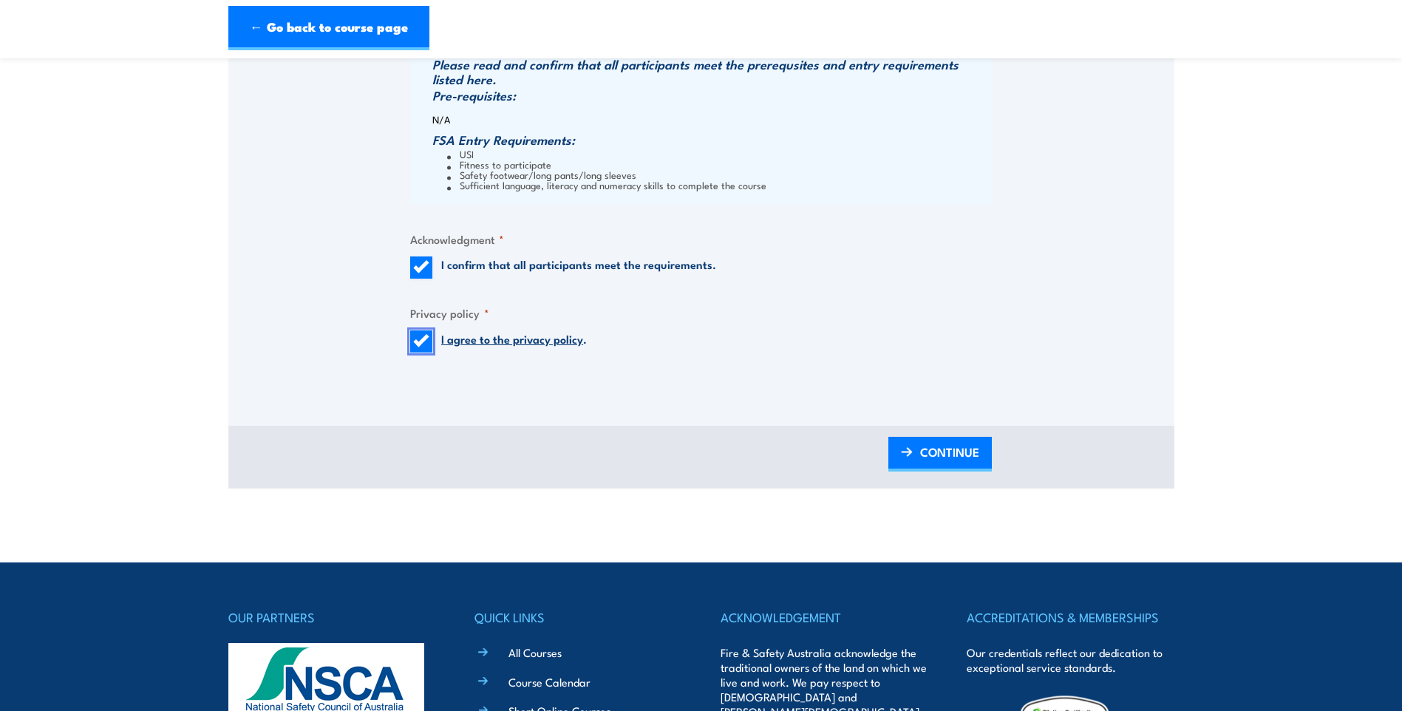
scroll to position [1232, 0]
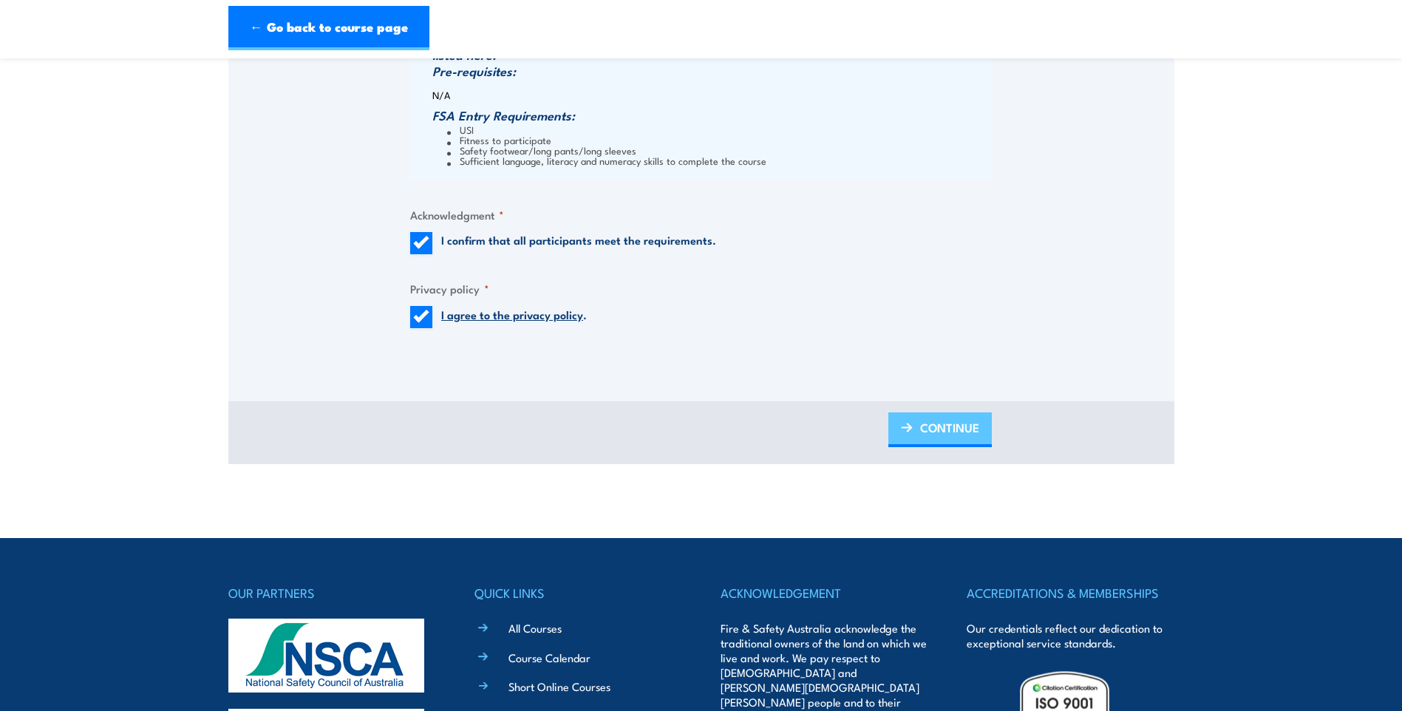
click at [947, 427] on span "CONTINUE" at bounding box center [949, 427] width 59 height 39
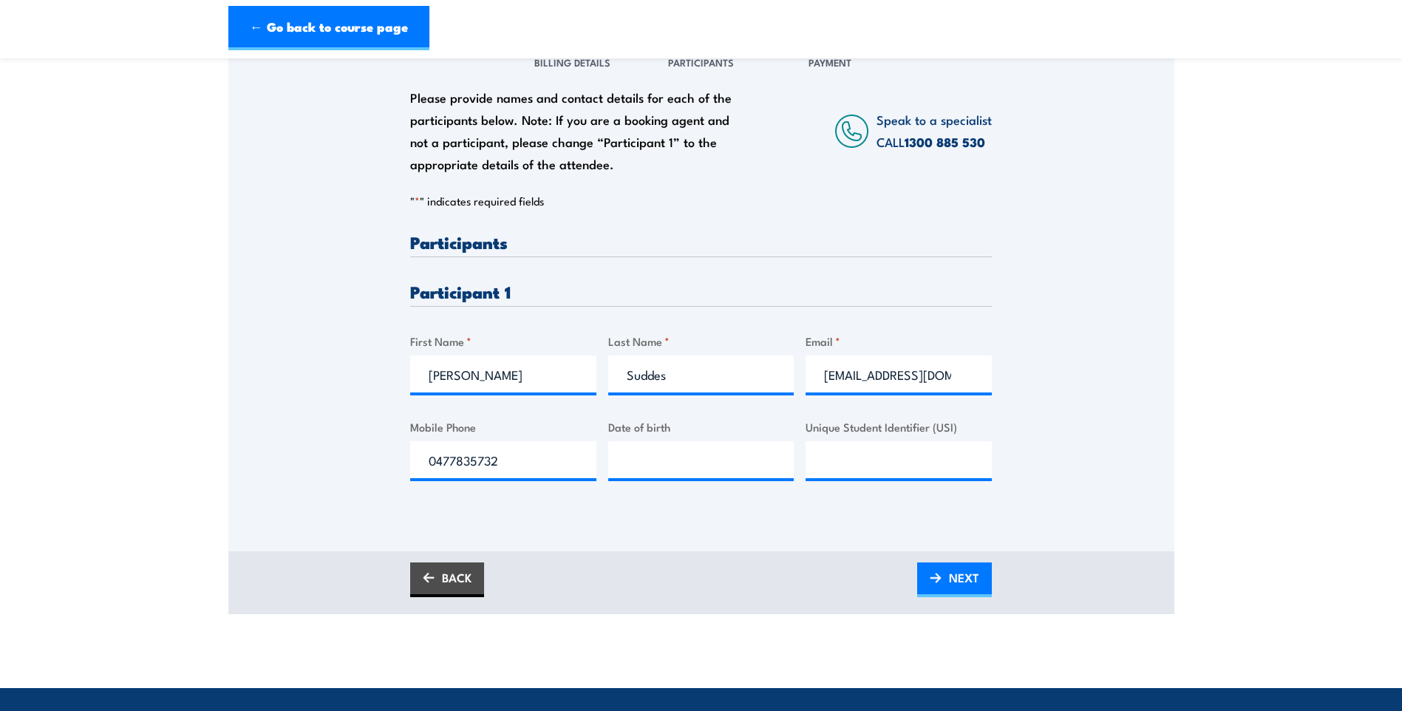
scroll to position [246, 0]
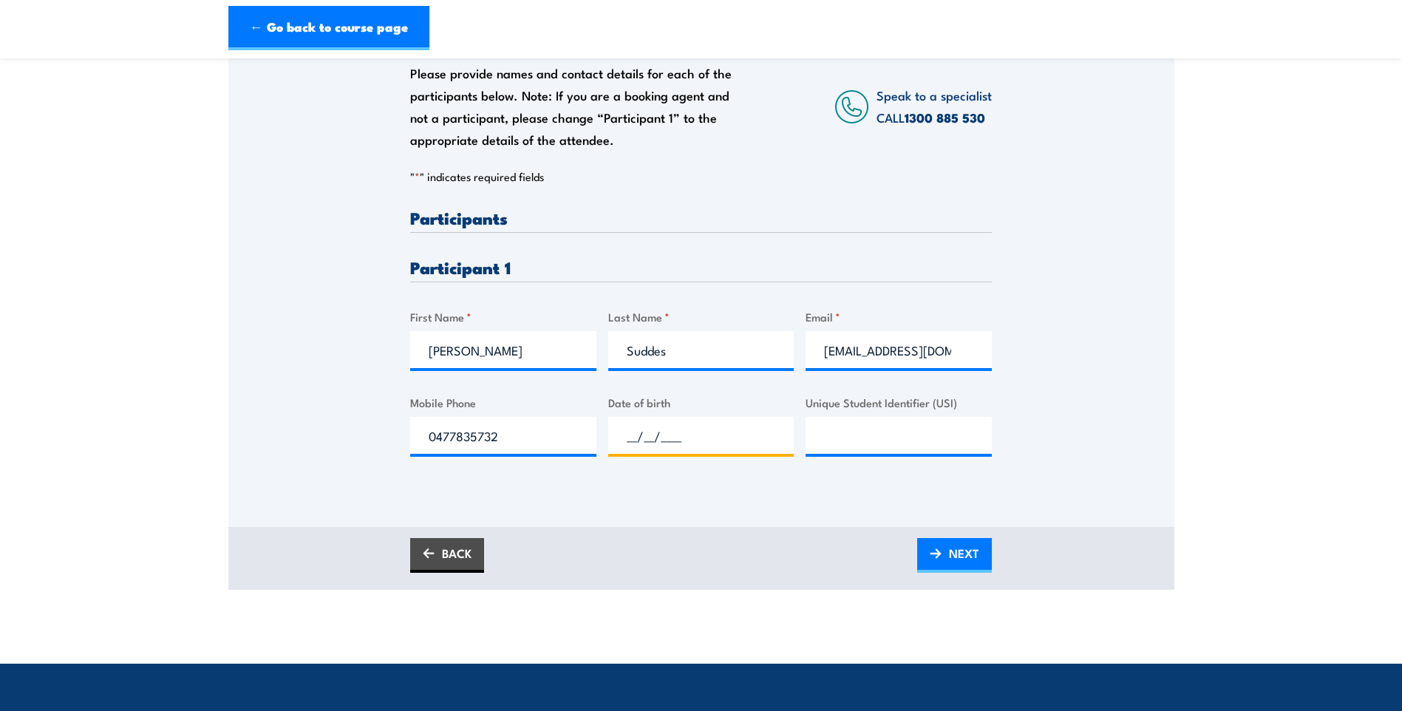
click at [654, 423] on input "__/__/____" at bounding box center [701, 435] width 186 height 37
type input "13/02/2002"
click at [853, 449] on input "Unique Student Identifier (USI)" at bounding box center [898, 435] width 186 height 37
drag, startPoint x: 859, startPoint y: 429, endPoint x: 828, endPoint y: 429, distance: 30.3
click at [859, 429] on input "Unique Student Identifier (USI)" at bounding box center [898, 435] width 186 height 37
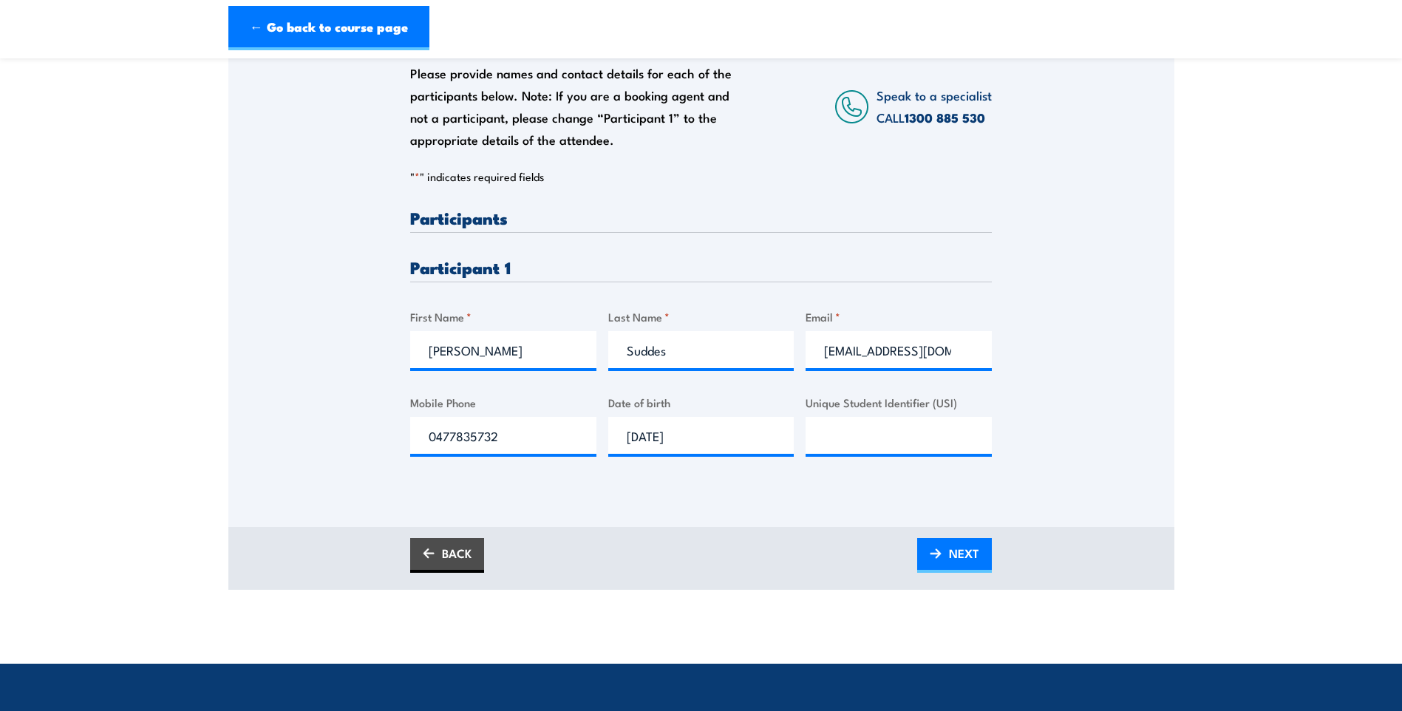
click at [868, 415] on div "Unique Student Identifier (USI)" at bounding box center [898, 424] width 186 height 60
click at [866, 437] on input "Unique Student Identifier (USI)" at bounding box center [898, 435] width 186 height 37
paste input "32SHA94SJCLast Logged In: Monday, 21 August 2023 03:27 PM"
type input "32SHA94SJCLast Logged In: Monday, 21 August 2023 03:27 PM"
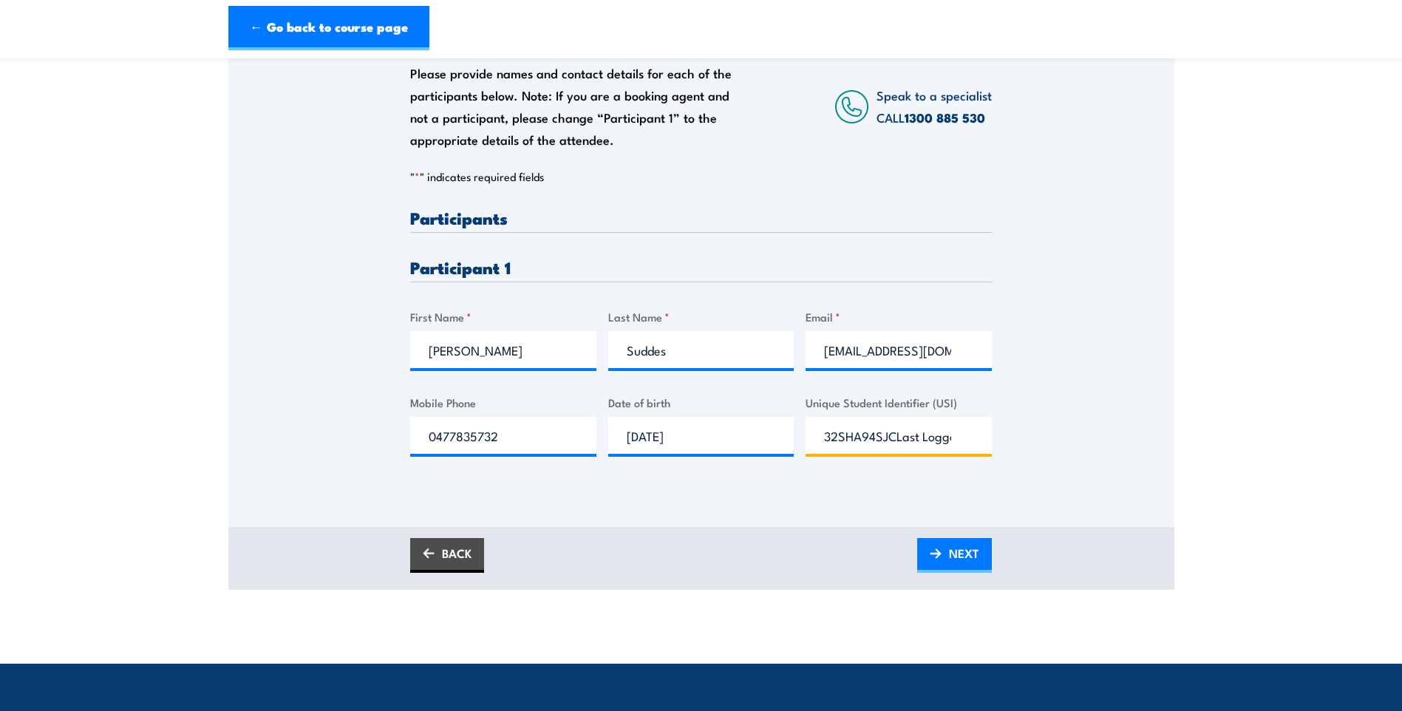
drag, startPoint x: 961, startPoint y: 440, endPoint x: 635, endPoint y: 395, distance: 329.0
click at [635, 395] on div "Please provide names and contact details for each of the participants below. No…" at bounding box center [701, 344] width 582 height 270
drag, startPoint x: 822, startPoint y: 431, endPoint x: 1140, endPoint y: 417, distance: 318.0
click at [1140, 417] on div "Please provide names and contact details for each of the participants below. No…" at bounding box center [701, 247] width 946 height 475
type input "32SHA94SJC"
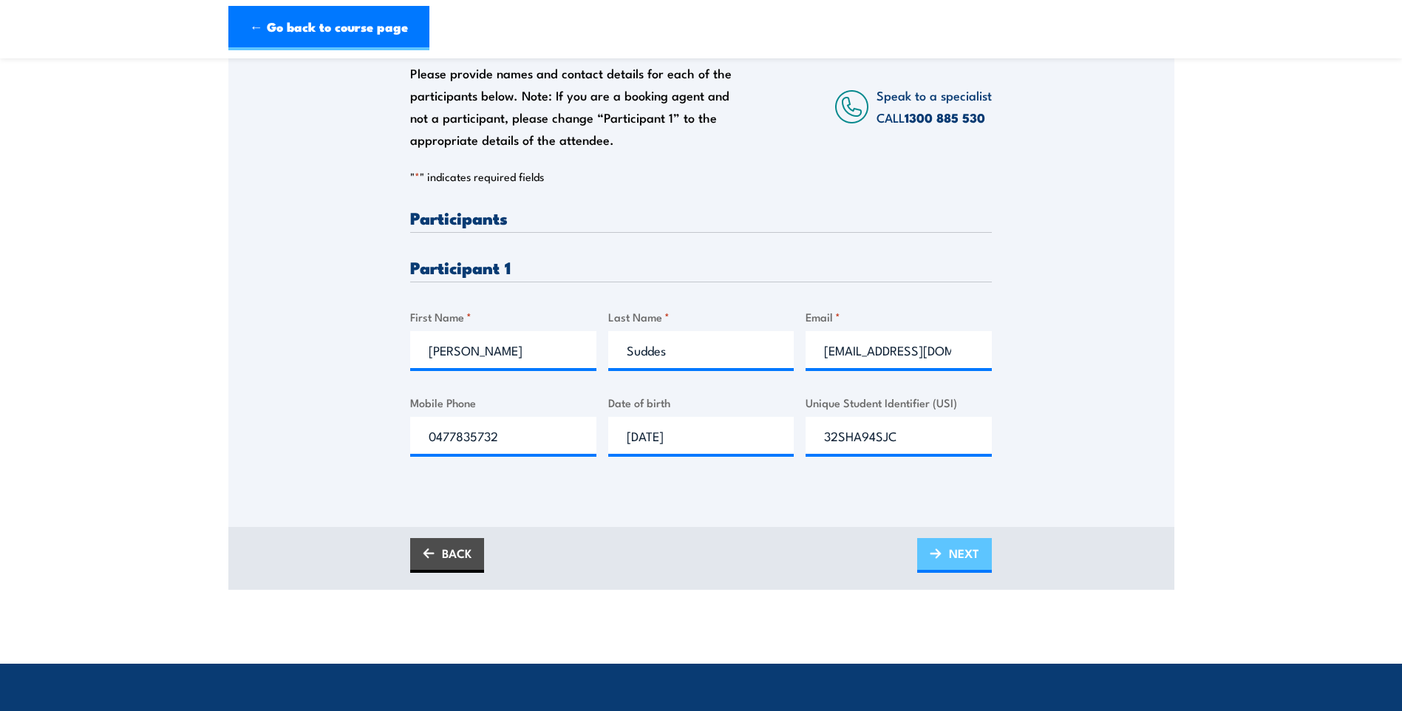
click at [976, 564] on span "NEXT" at bounding box center [964, 552] width 30 height 39
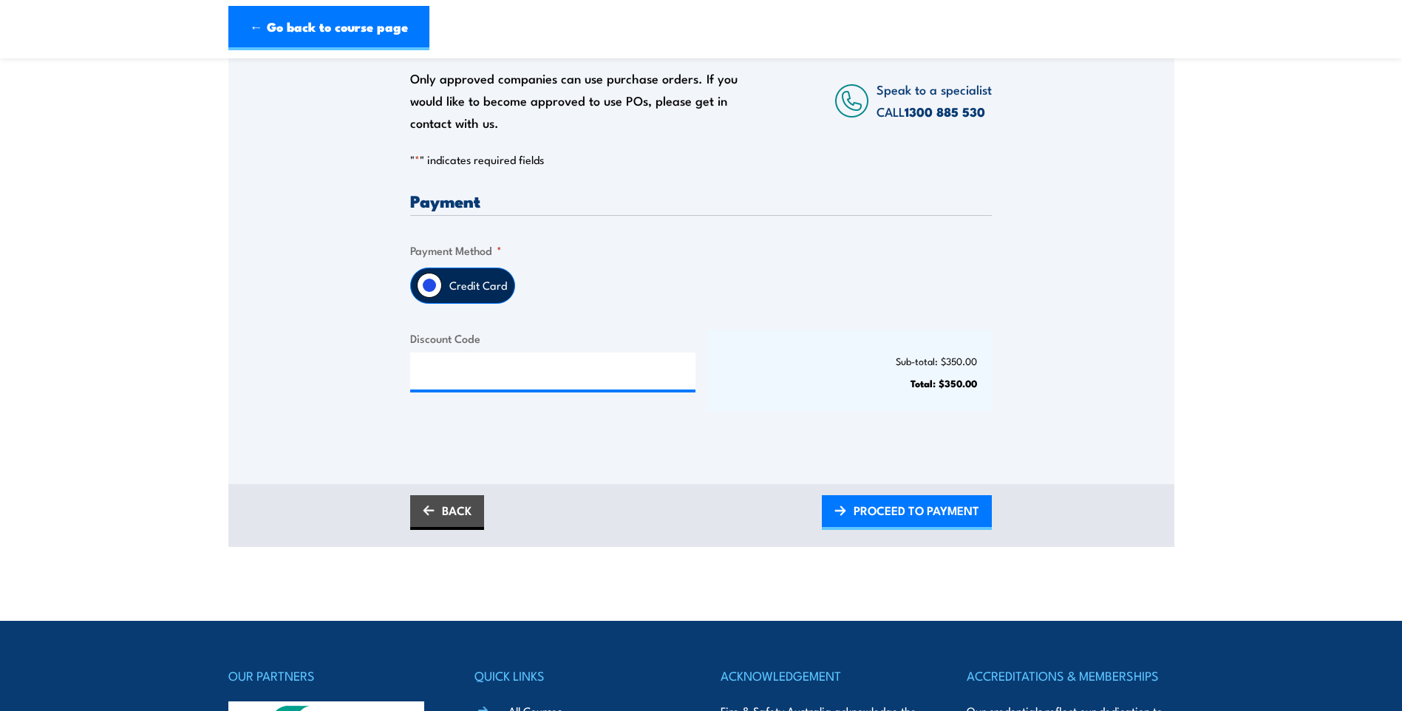
scroll to position [246, 0]
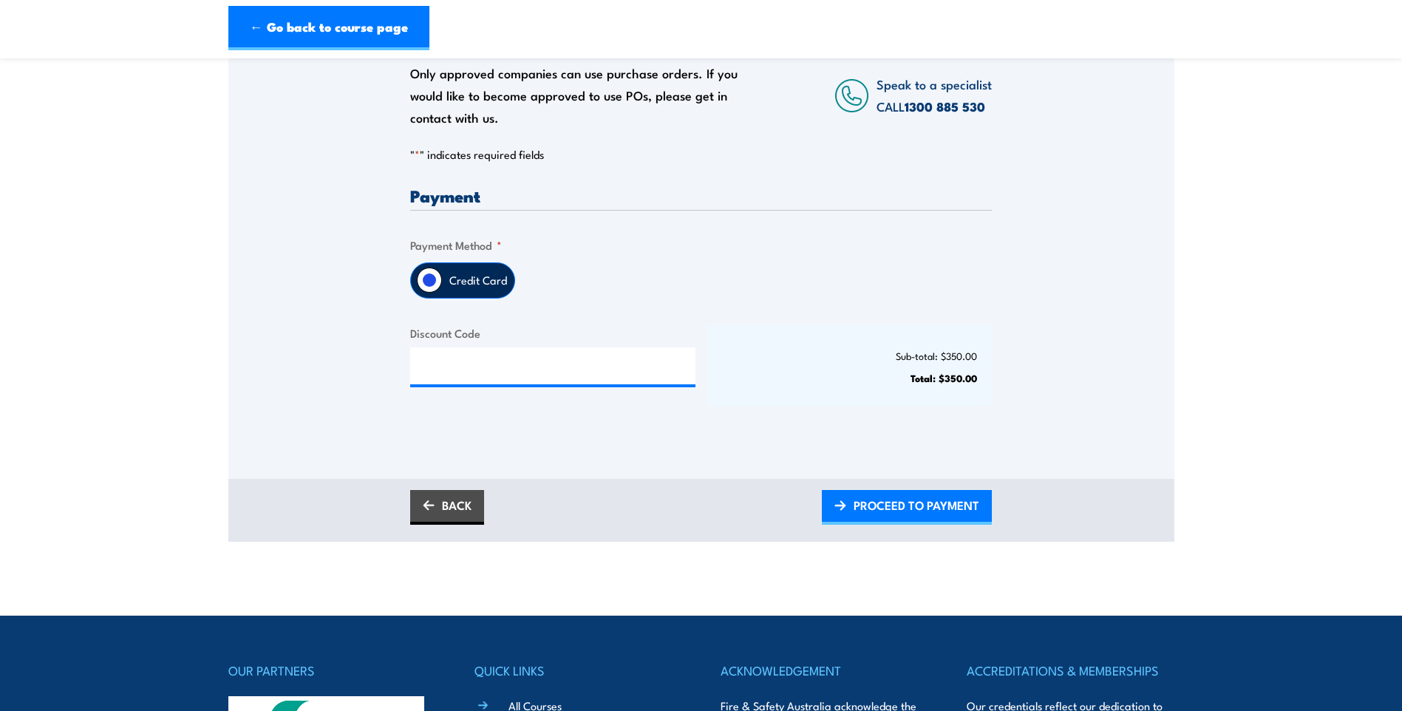
click at [442, 267] on label "Credit Card" at bounding box center [478, 280] width 72 height 35
click at [442, 267] on input "Credit Card" at bounding box center [429, 279] width 25 height 25
click at [895, 506] on span "PROCEED TO PAYMENT" at bounding box center [916, 504] width 126 height 39
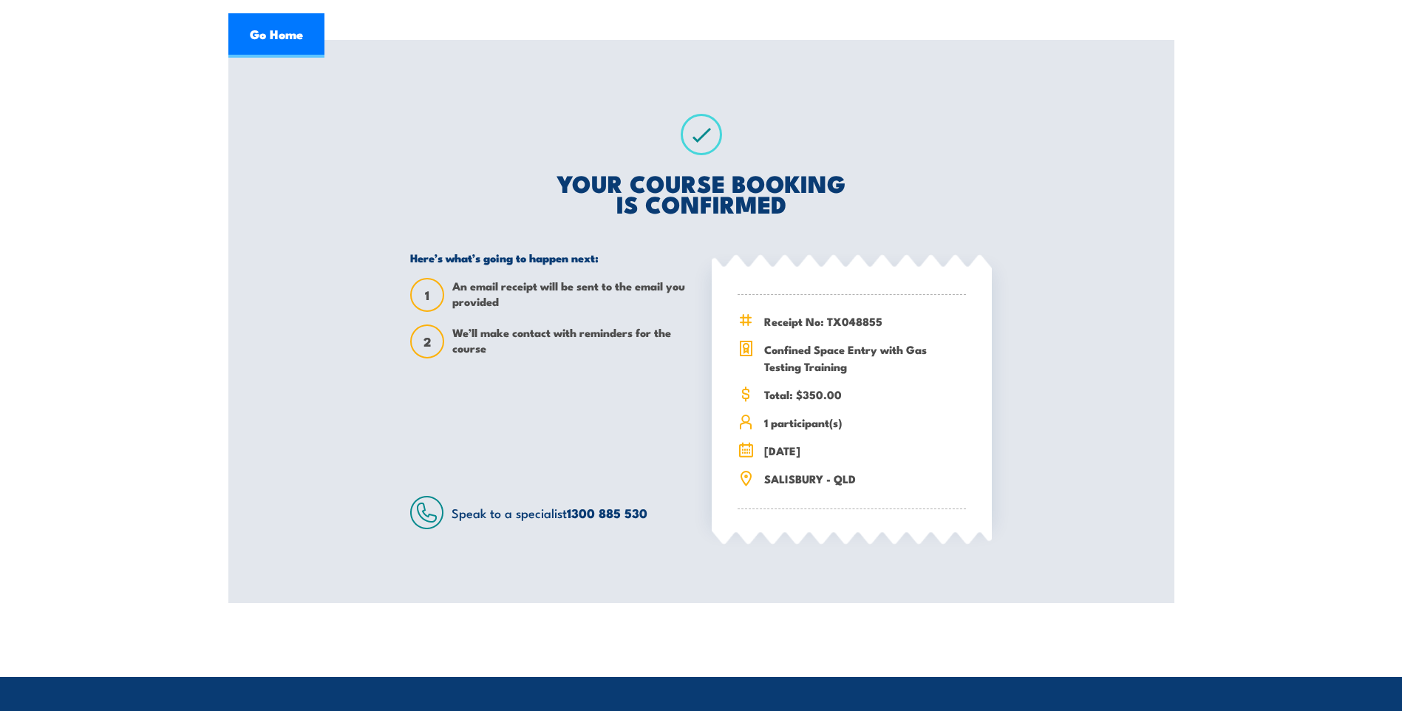
scroll to position [246, 0]
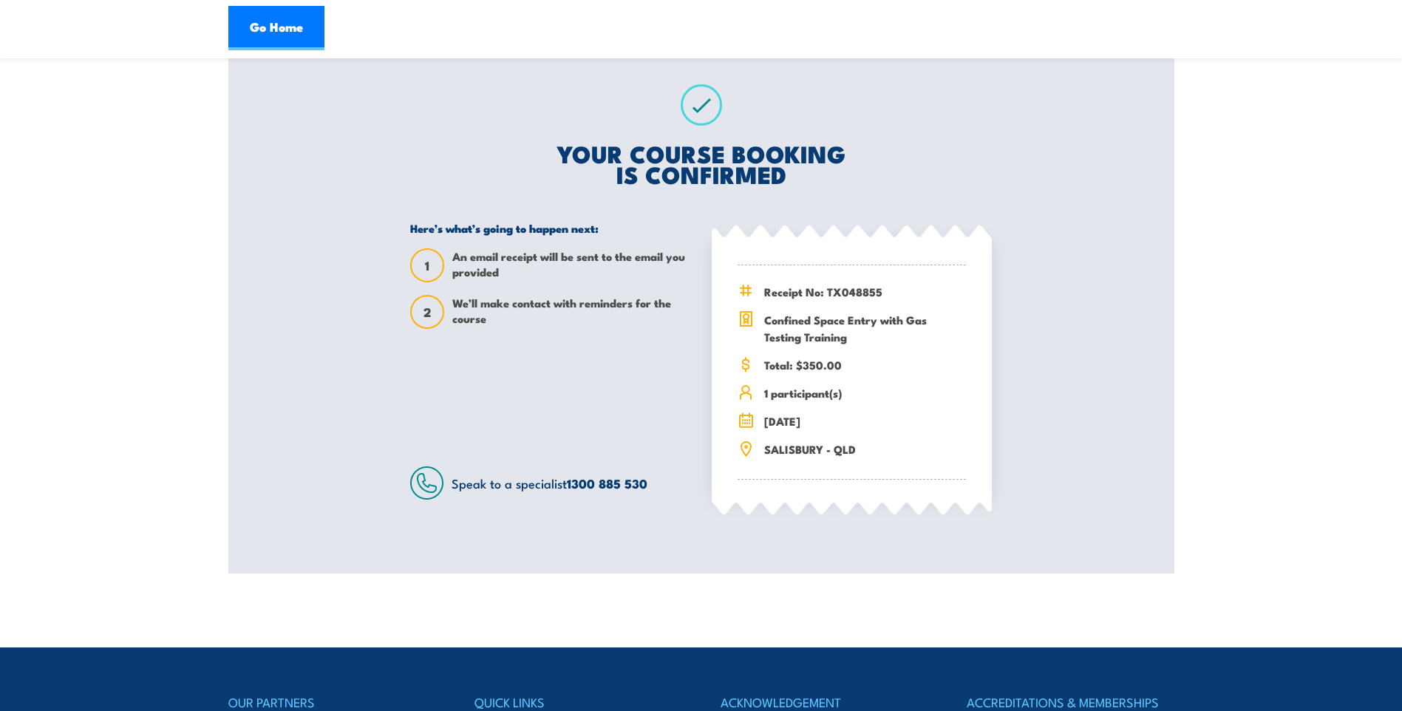
click at [859, 349] on div "Receipt No: TX048855 Confined Space Entry with Gas Testing Training" at bounding box center [851, 372] width 228 height 214
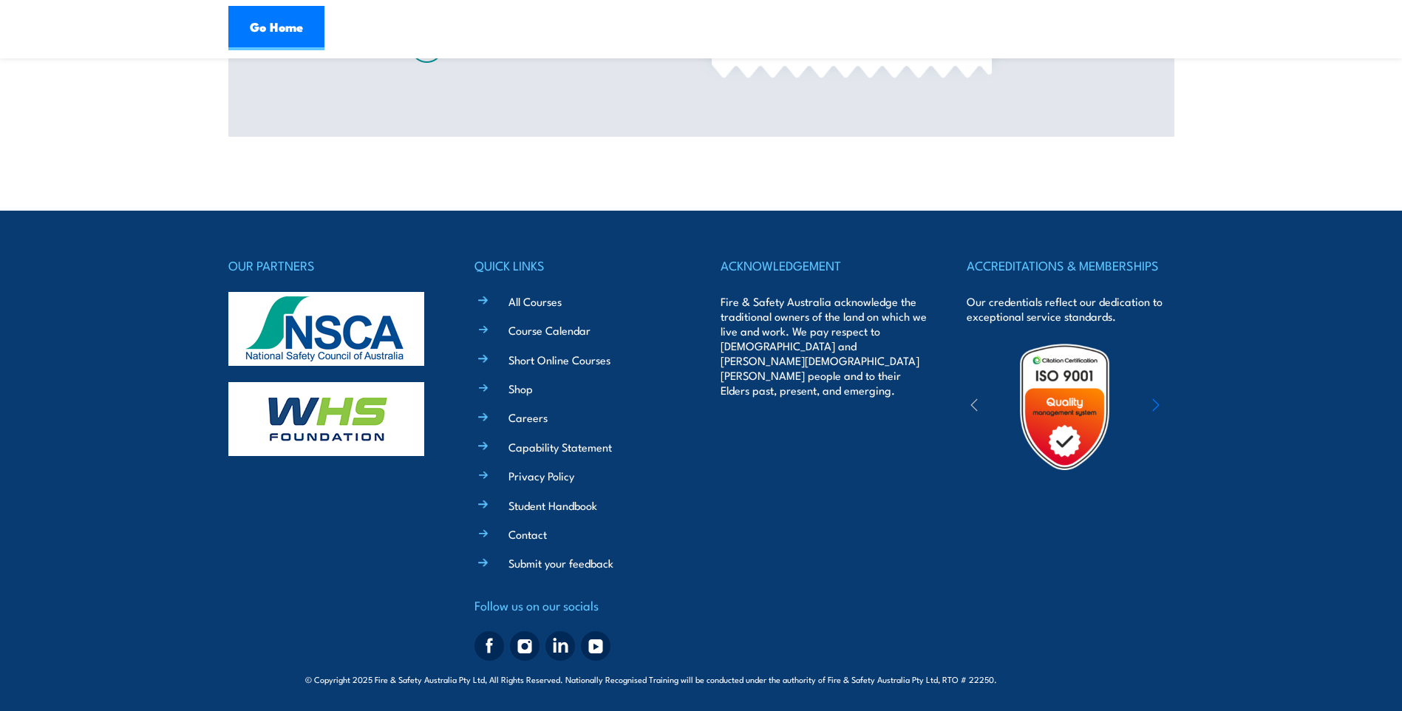
scroll to position [0, 0]
